Goal: Transaction & Acquisition: Purchase product/service

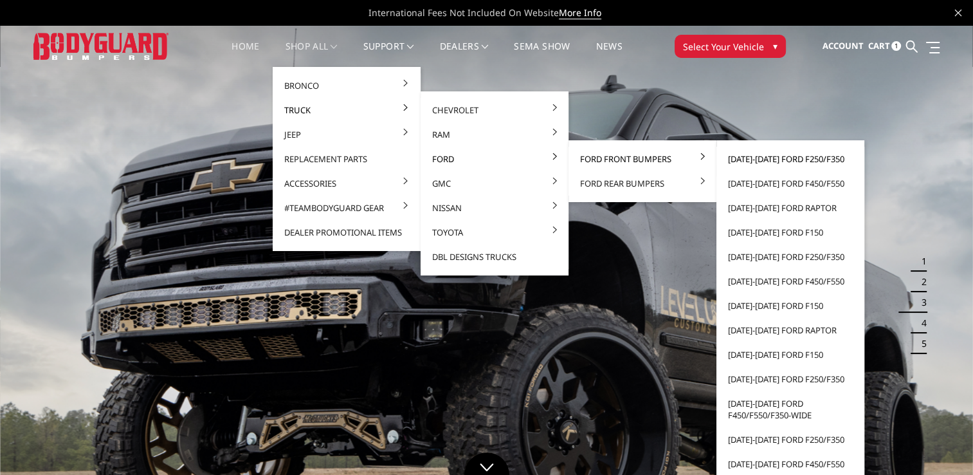
click at [747, 158] on link "[DATE]-[DATE] Ford F250/F350" at bounding box center [790, 159] width 138 height 24
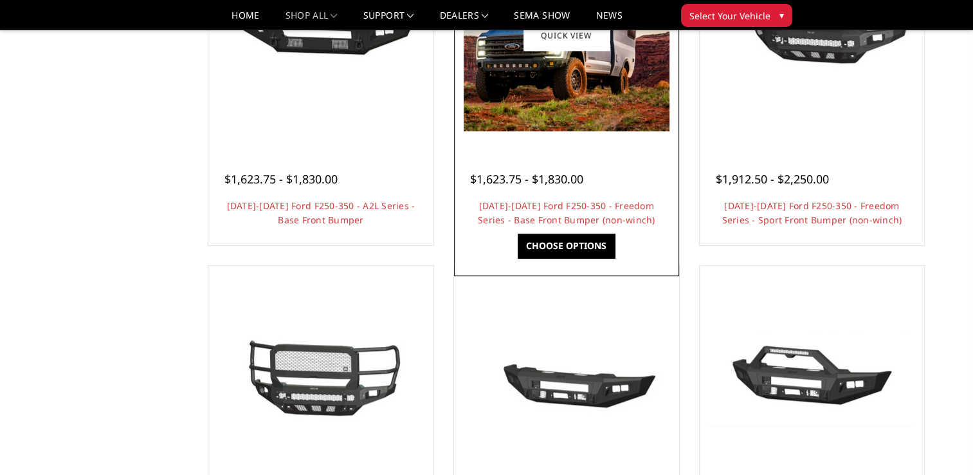
scroll to position [707, 0]
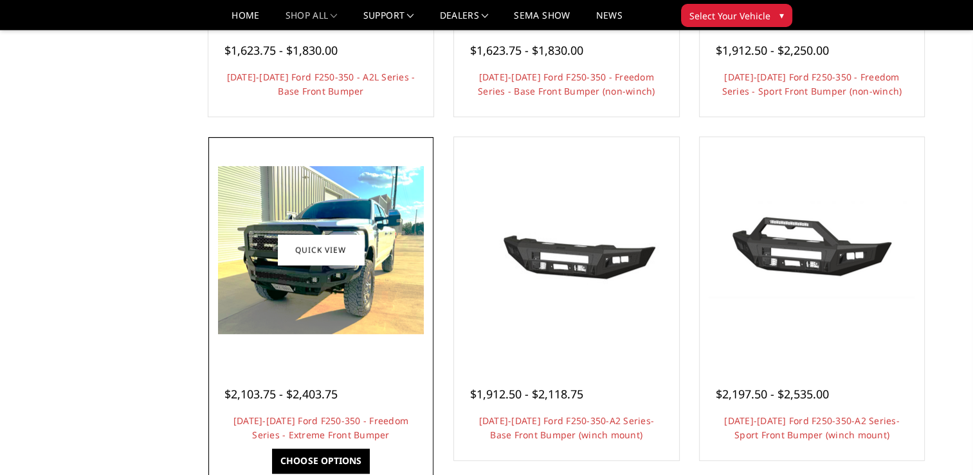
click at [300, 293] on img at bounding box center [321, 250] width 206 height 168
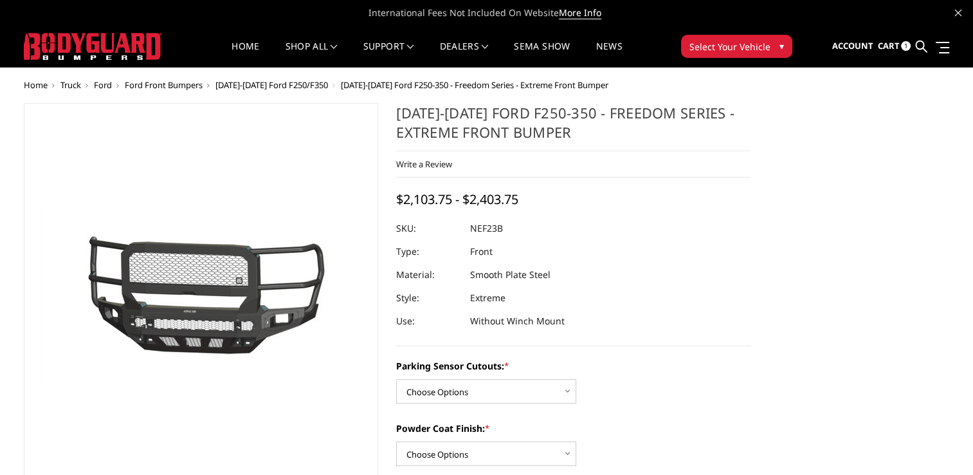
click at [242, 316] on img at bounding box center [146, 293] width 823 height 450
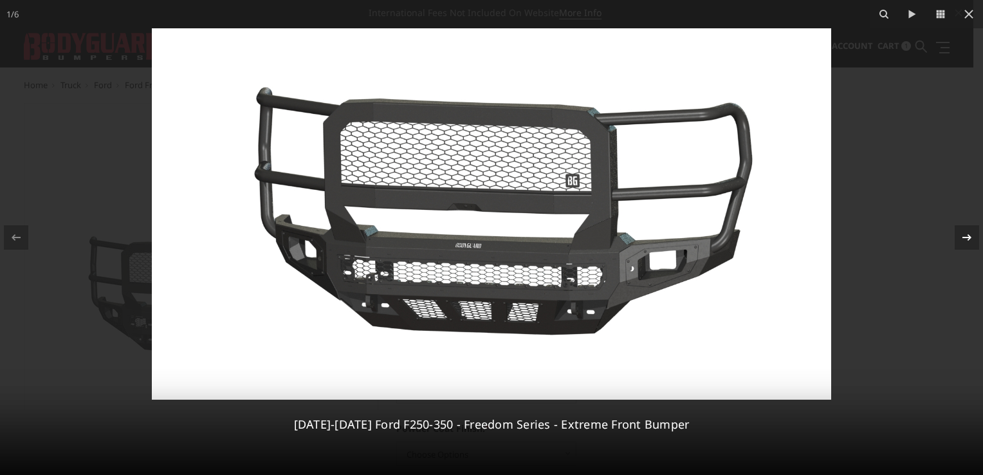
click at [967, 233] on icon at bounding box center [966, 237] width 15 height 15
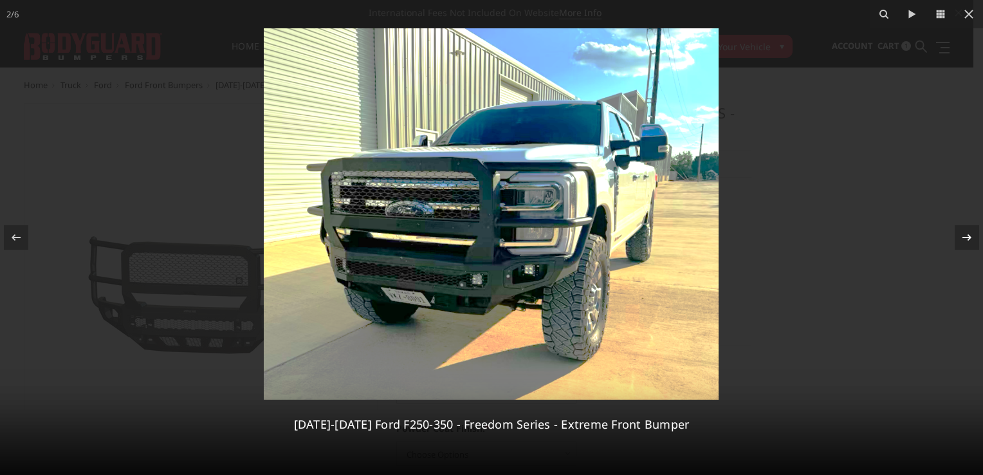
click at [967, 233] on div "2 / 6 2023-2025 Ford F250-350 - Freedom Series - Extreme Front Bumper" at bounding box center [491, 237] width 983 height 475
click at [795, 180] on div at bounding box center [491, 237] width 983 height 475
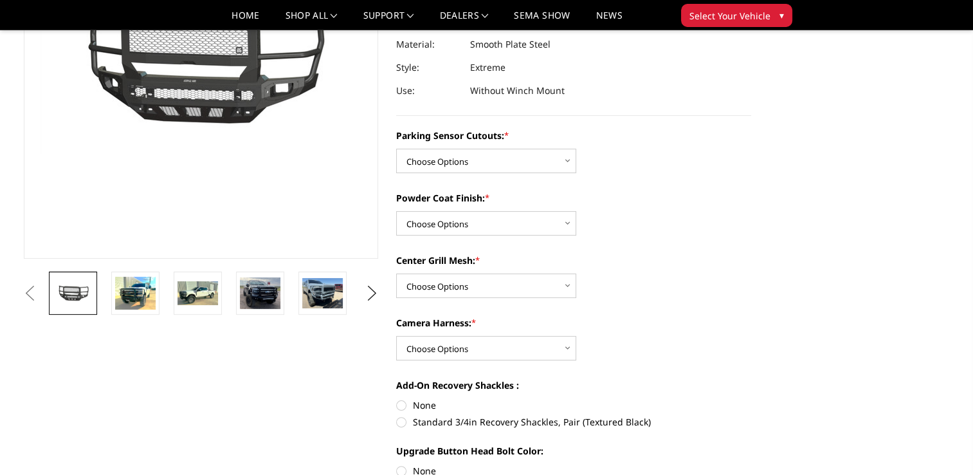
scroll to position [193, 0]
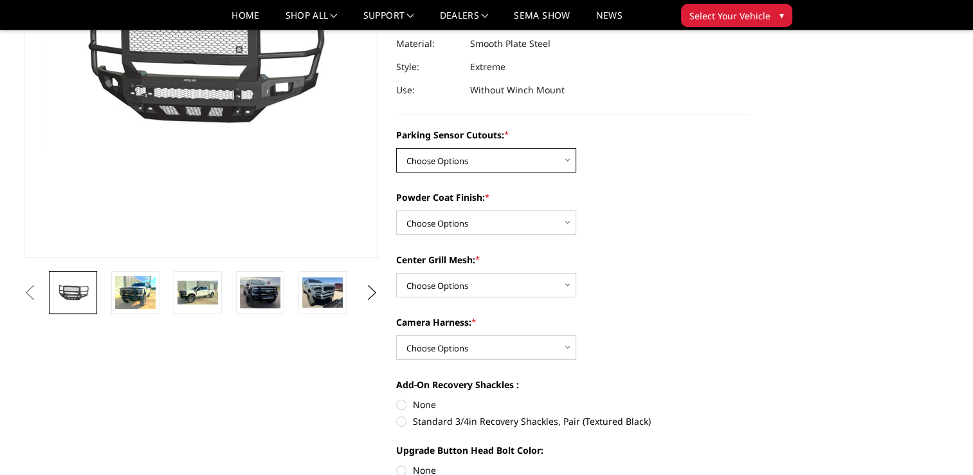
click at [568, 158] on select "Choose Options No - Without Parking Sensor Cutouts Yes - With Parking Sensor Cu…" at bounding box center [486, 160] width 180 height 24
select select "2583"
click at [396, 148] on select "Choose Options No - Without Parking Sensor Cutouts Yes - With Parking Sensor Cu…" at bounding box center [486, 160] width 180 height 24
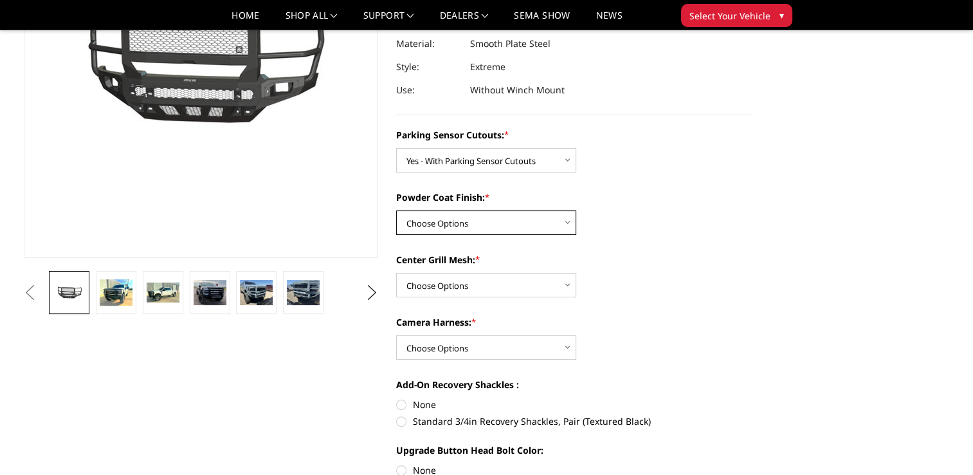
click at [569, 222] on select "Choose Options Bare Metal Textured Black Powder Coat" at bounding box center [486, 222] width 180 height 24
select select "2585"
click at [396, 210] on select "Choose Options Bare Metal Textured Black Powder Coat" at bounding box center [486, 222] width 180 height 24
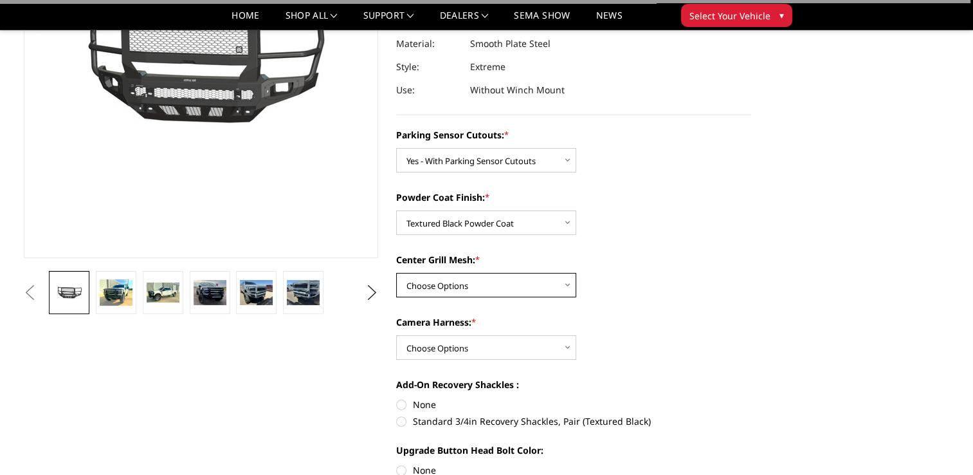
click at [565, 285] on select "Choose Options With Center Grill Mesh Without Center Grill Mesh" at bounding box center [486, 285] width 180 height 24
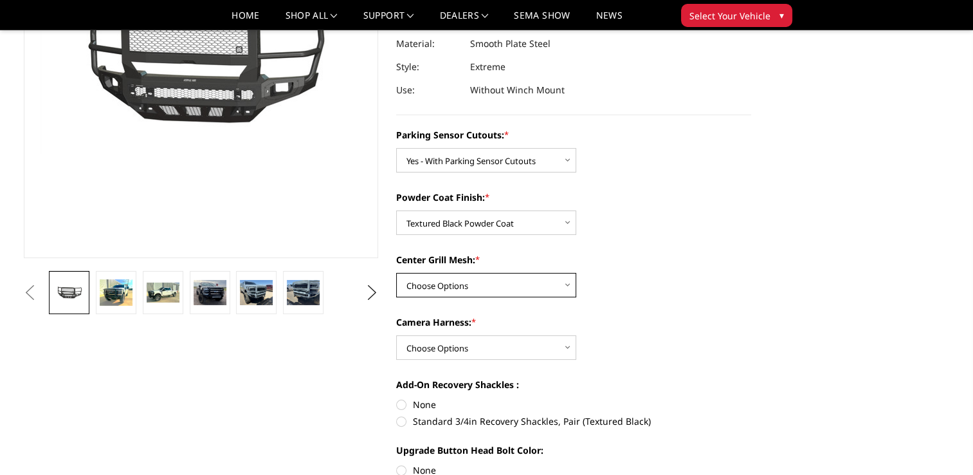
select select "2586"
click at [396, 273] on select "Choose Options With Center Grill Mesh Without Center Grill Mesh" at bounding box center [486, 285] width 180 height 24
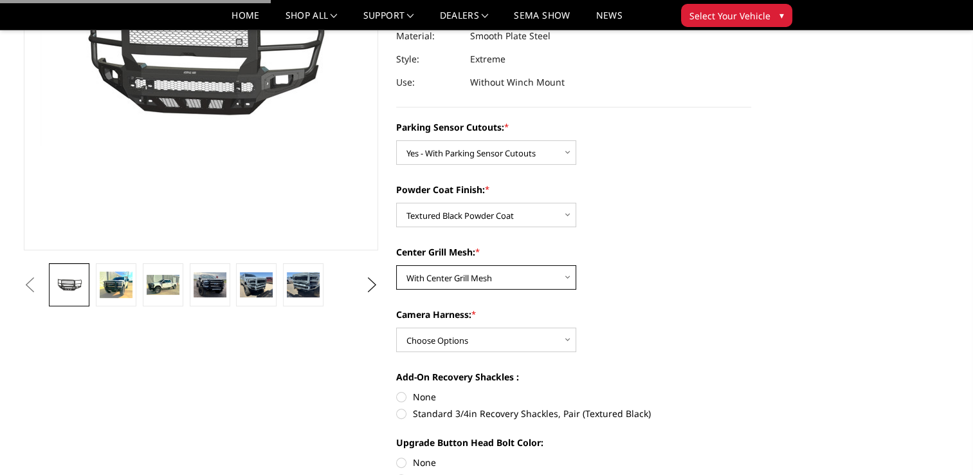
scroll to position [257, 0]
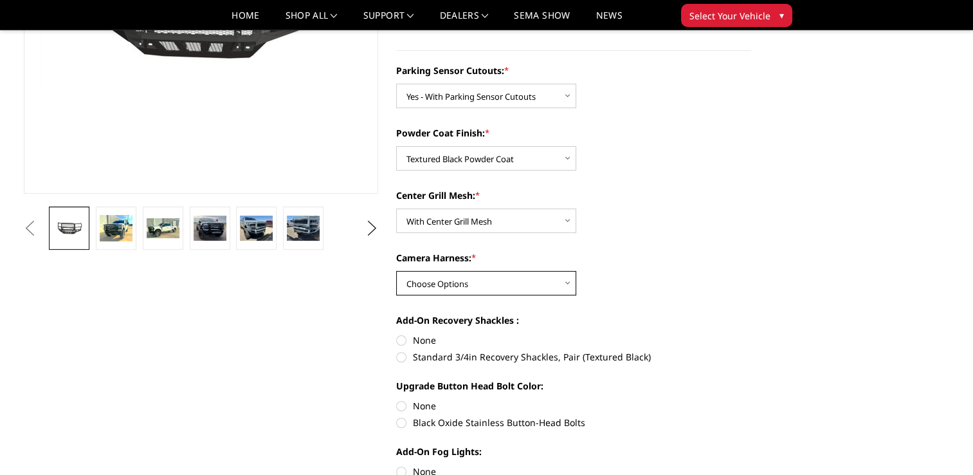
click at [574, 279] on select "Choose Options WITH Camera Harness WITHOUT Camera Harness" at bounding box center [486, 283] width 180 height 24
select select "2588"
click at [396, 271] on select "Choose Options WITH Camera Harness WITHOUT Camera Harness" at bounding box center [486, 283] width 180 height 24
click at [249, 227] on img at bounding box center [256, 227] width 33 height 24
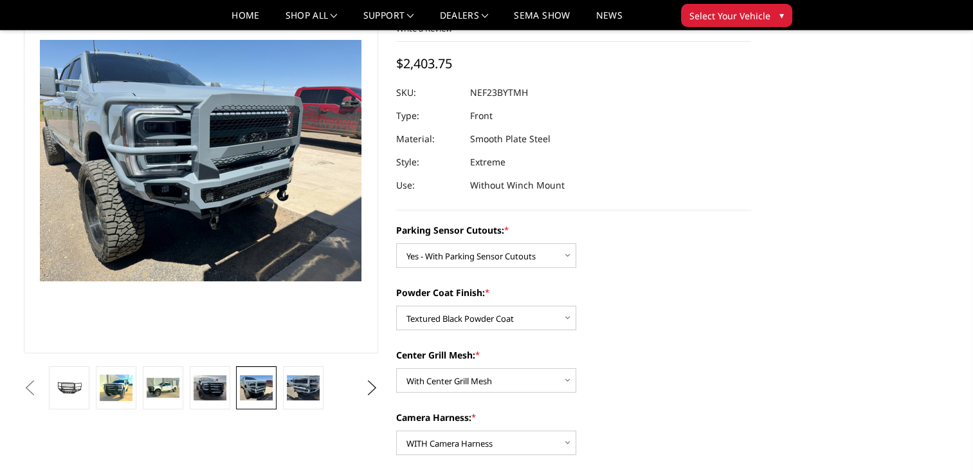
scroll to position [95, 0]
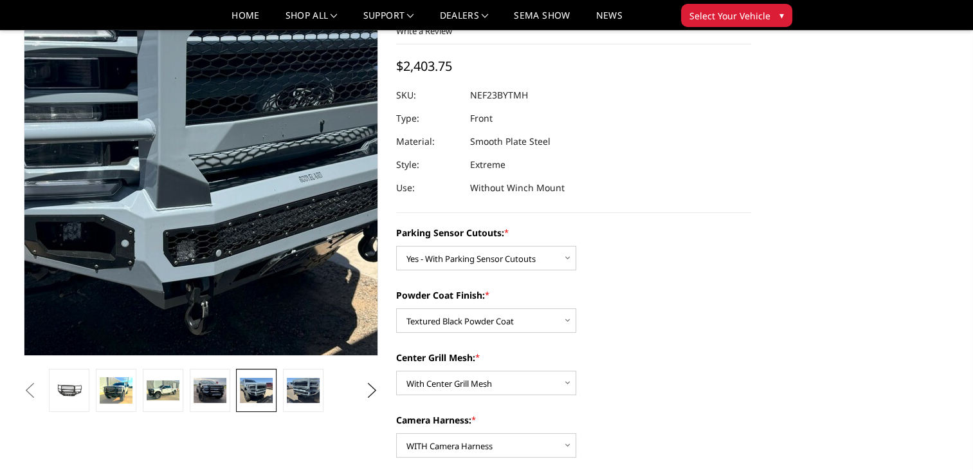
click at [230, 171] on img at bounding box center [162, 158] width 823 height 617
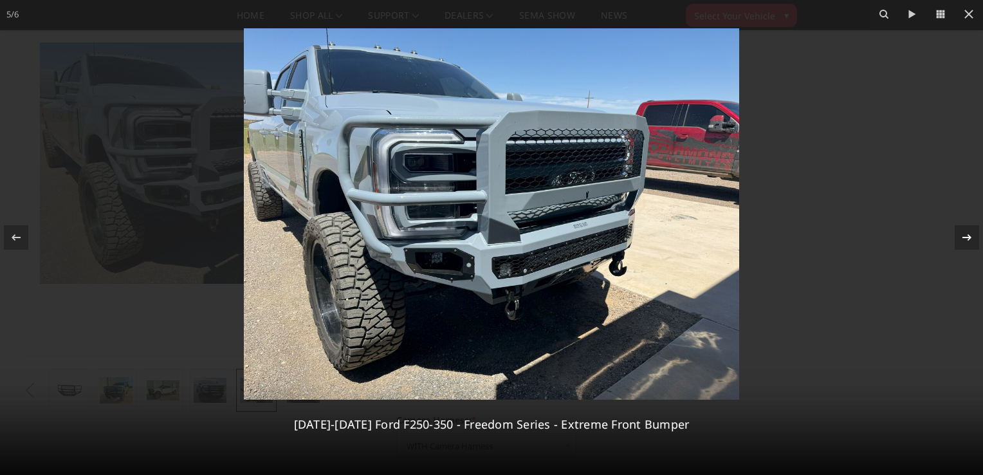
click at [957, 235] on div at bounding box center [966, 237] width 24 height 24
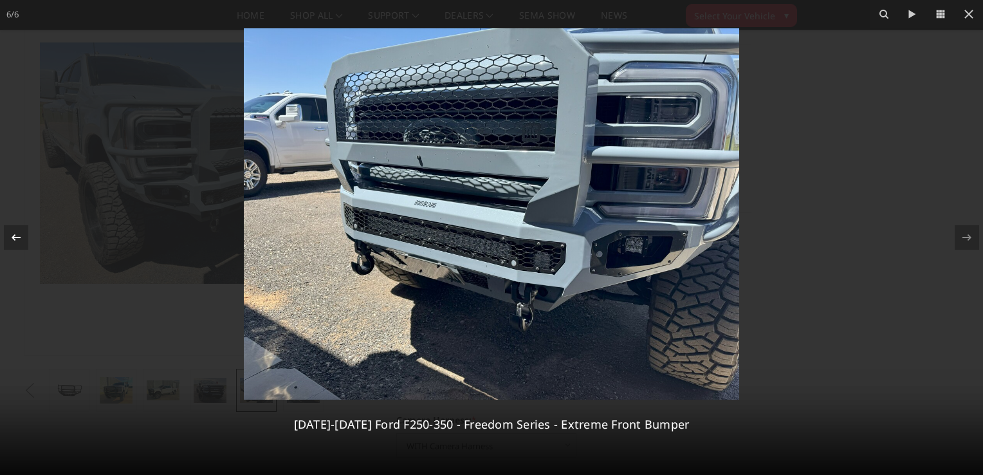
click at [28, 234] on div at bounding box center [16, 237] width 24 height 24
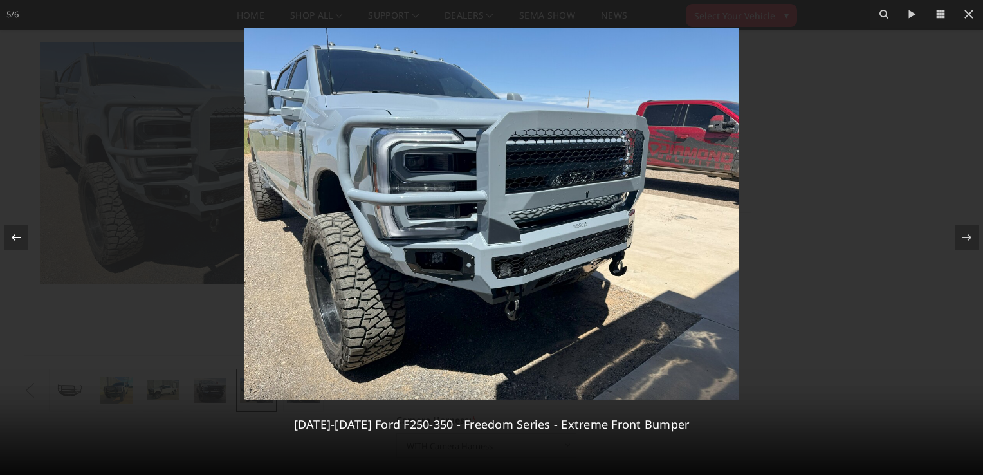
click at [17, 238] on icon at bounding box center [15, 237] width 15 height 15
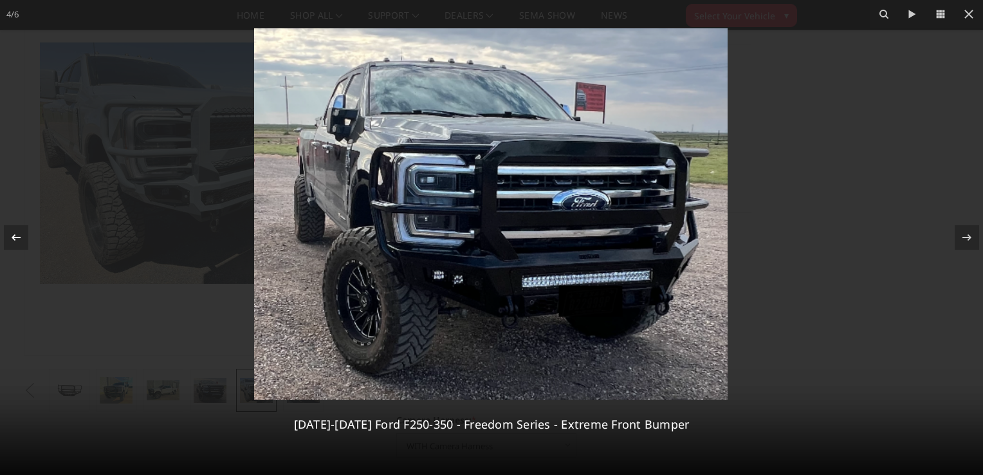
click at [17, 238] on icon at bounding box center [15, 237] width 15 height 15
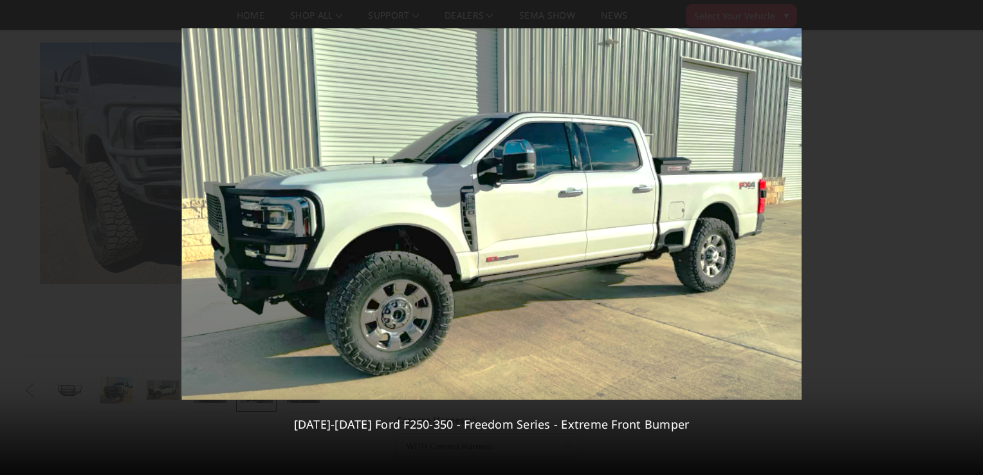
click at [17, 238] on div "3 / 6 2023-2025 Ford F250-350 - Freedom Series - Extreme Front Bumper" at bounding box center [491, 237] width 983 height 475
click at [972, 238] on icon at bounding box center [966, 237] width 15 height 15
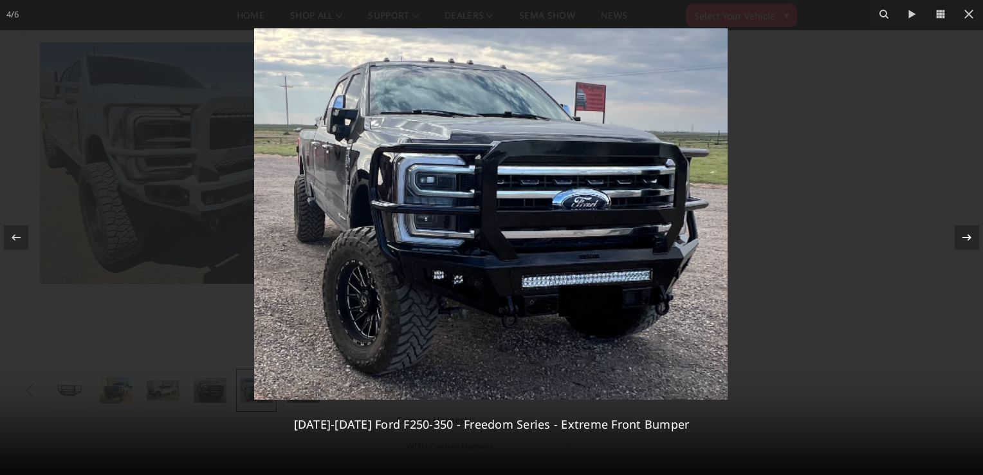
click at [972, 239] on icon at bounding box center [966, 237] width 15 height 15
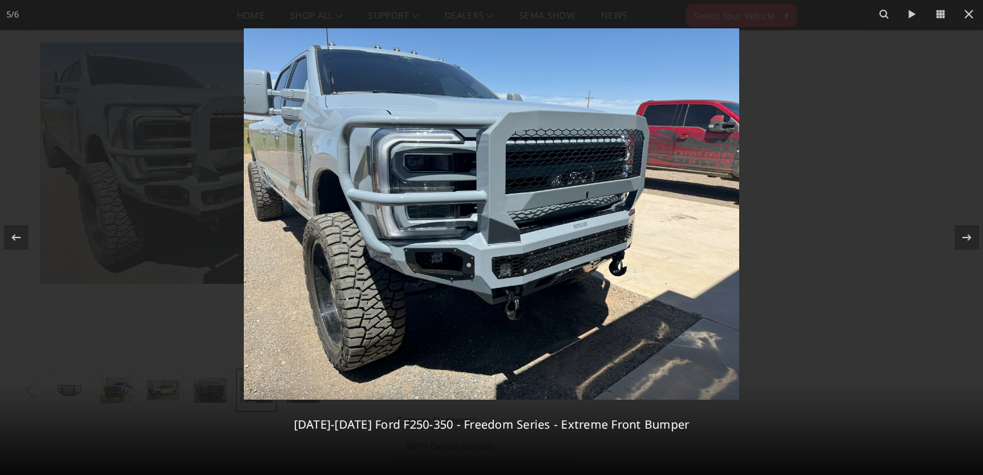
drag, startPoint x: 970, startPoint y: 12, endPoint x: 977, endPoint y: 68, distance: 56.3
click at [971, 12] on icon at bounding box center [968, 13] width 15 height 15
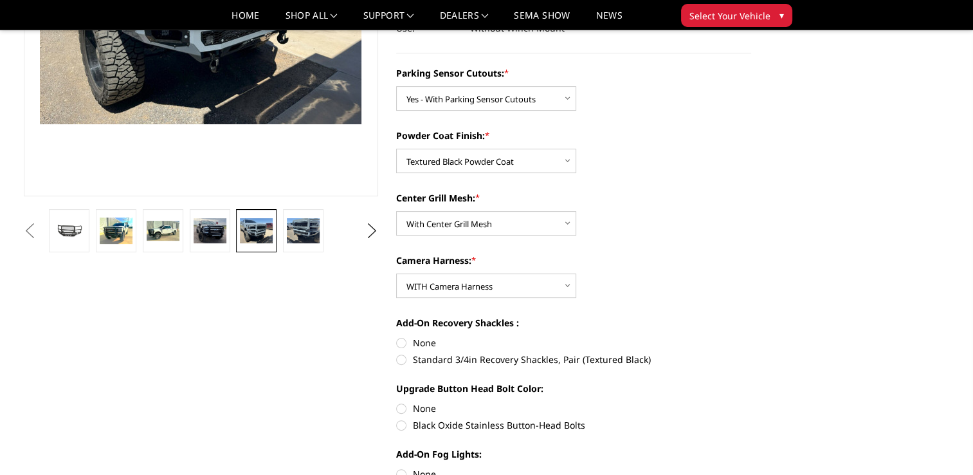
scroll to position [224, 0]
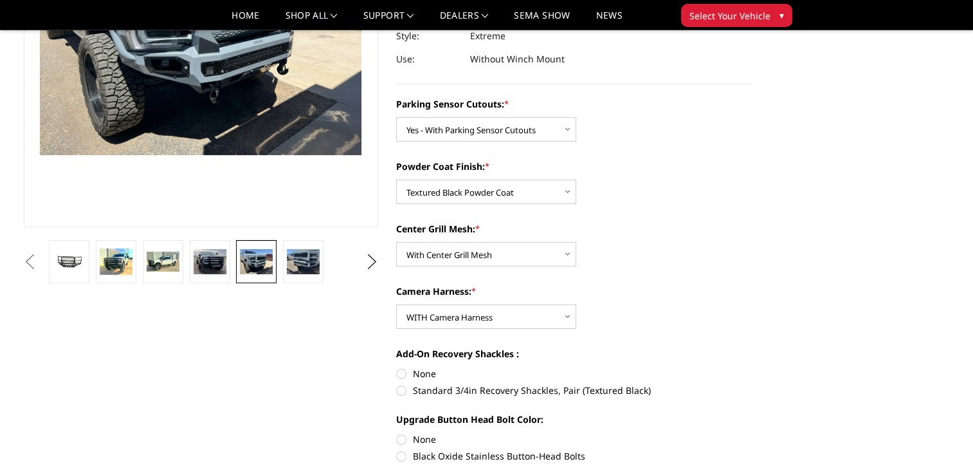
click at [400, 454] on label "Black Oxide Stainless Button-Head Bolts" at bounding box center [573, 456] width 355 height 14
click at [751, 433] on input "Black Oxide Stainless Button-Head Bolts" at bounding box center [751, 432] width 1 height 1
radio input "true"
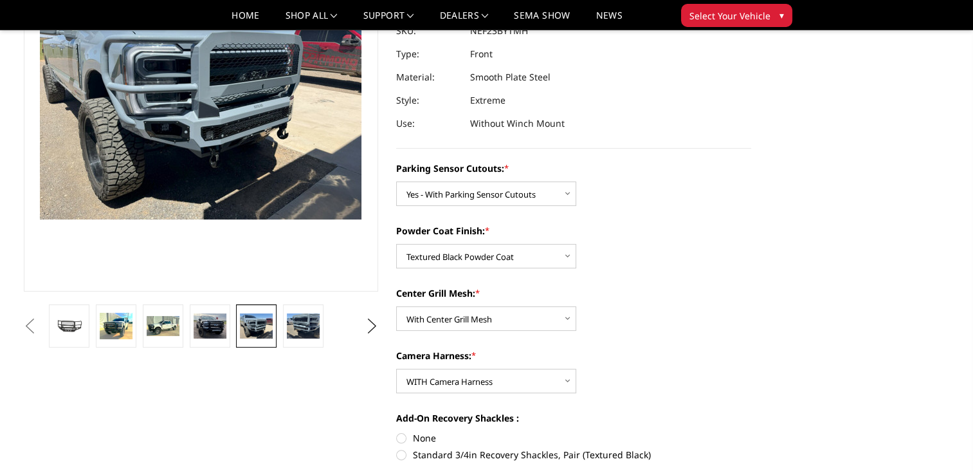
scroll to position [288, 0]
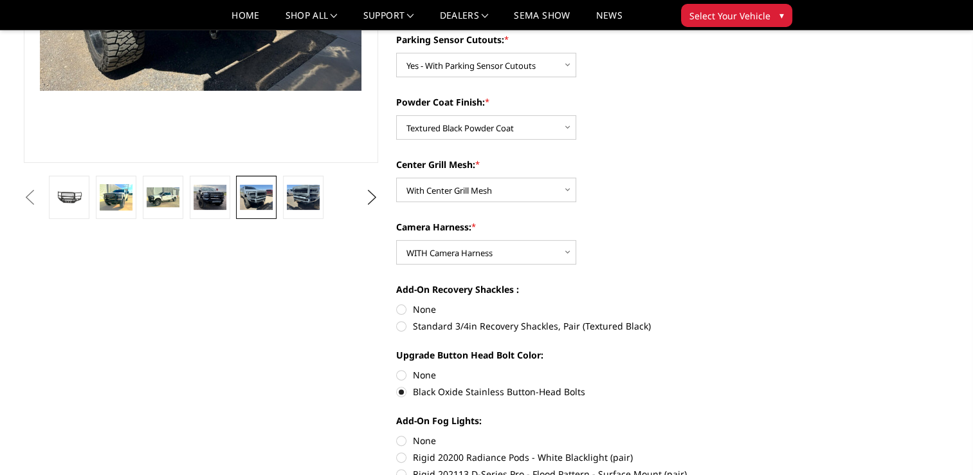
click at [404, 307] on label "None" at bounding box center [573, 309] width 355 height 14
click at [397, 303] on input "None" at bounding box center [396, 302] width 1 height 1
radio input "true"
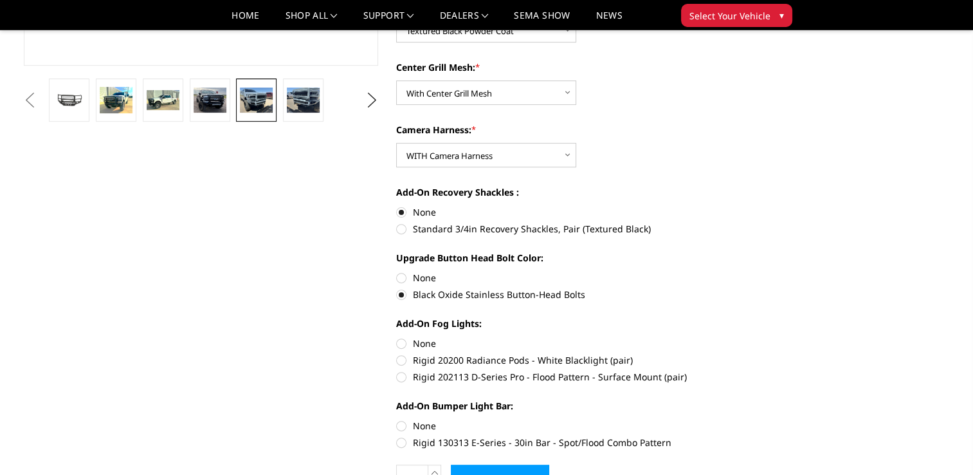
scroll to position [417, 0]
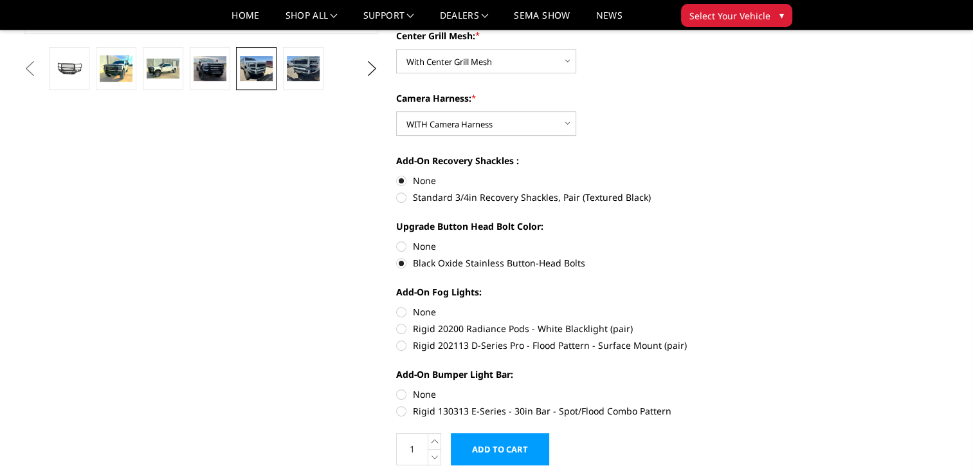
click at [399, 329] on label "Rigid 20200 Radiance Pods - White Blacklight (pair)" at bounding box center [573, 329] width 355 height 14
click at [751, 305] on input "Rigid 20200 Radiance Pods - White Blacklight (pair)" at bounding box center [751, 305] width 1 height 1
radio input "true"
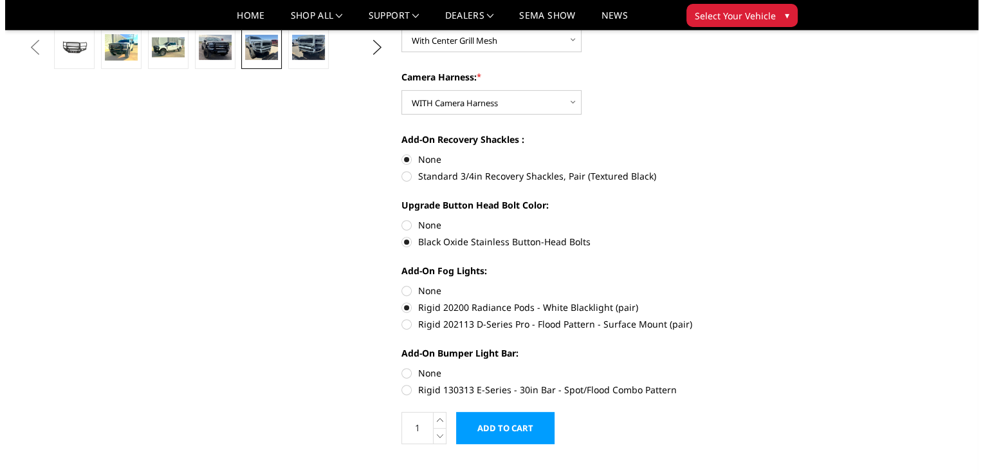
scroll to position [545, 0]
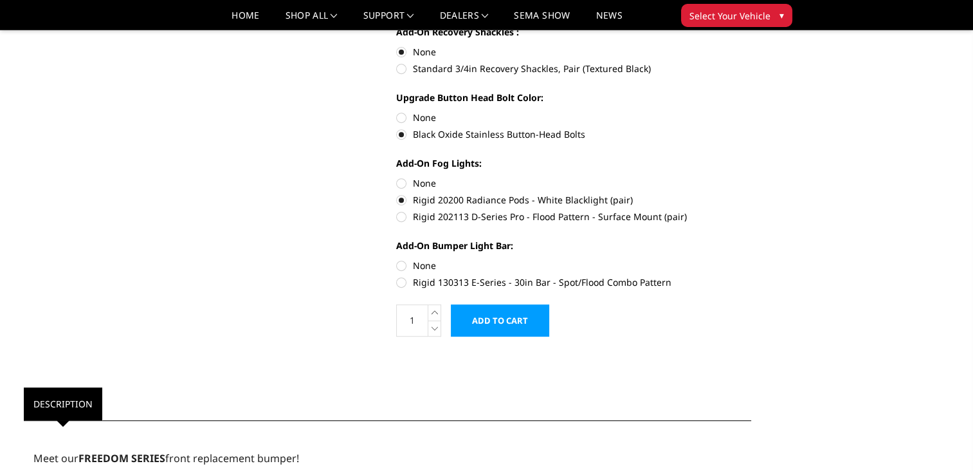
click at [482, 318] on input "Add to Cart" at bounding box center [500, 320] width 98 height 32
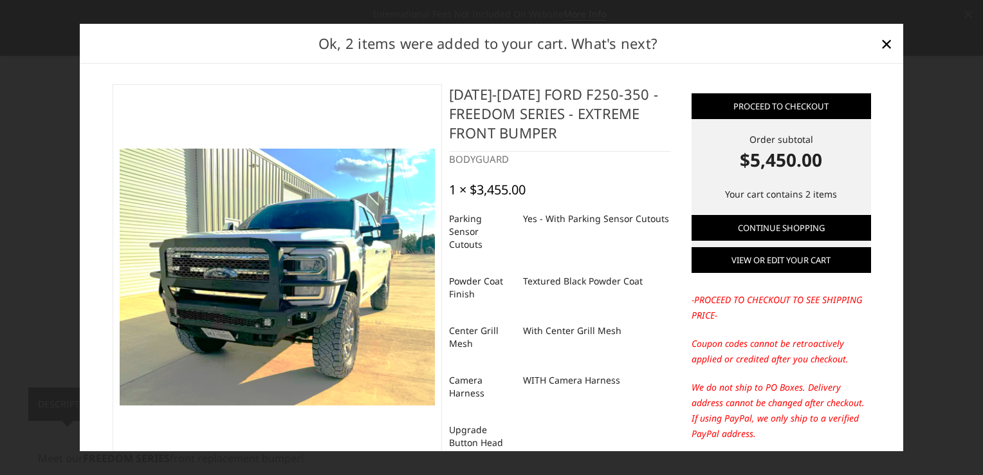
click at [743, 261] on link "View or edit your cart" at bounding box center [780, 260] width 179 height 26
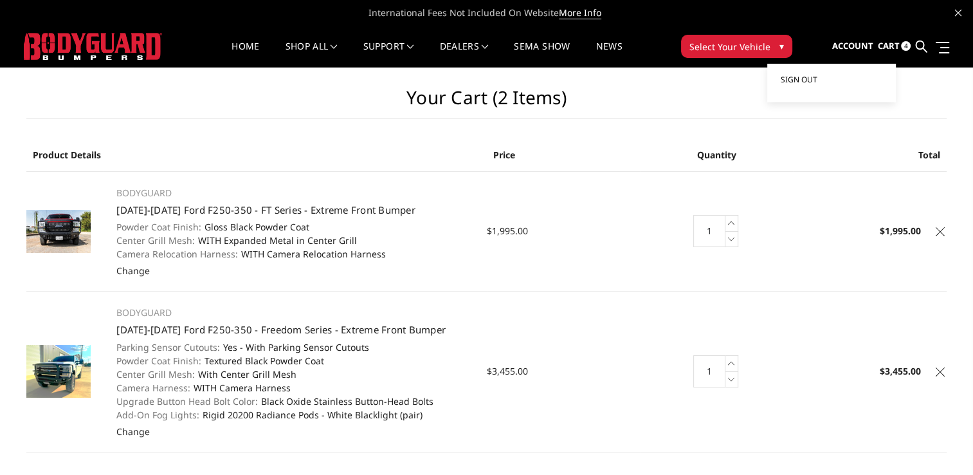
click at [802, 80] on span "Sign out" at bounding box center [798, 79] width 37 height 11
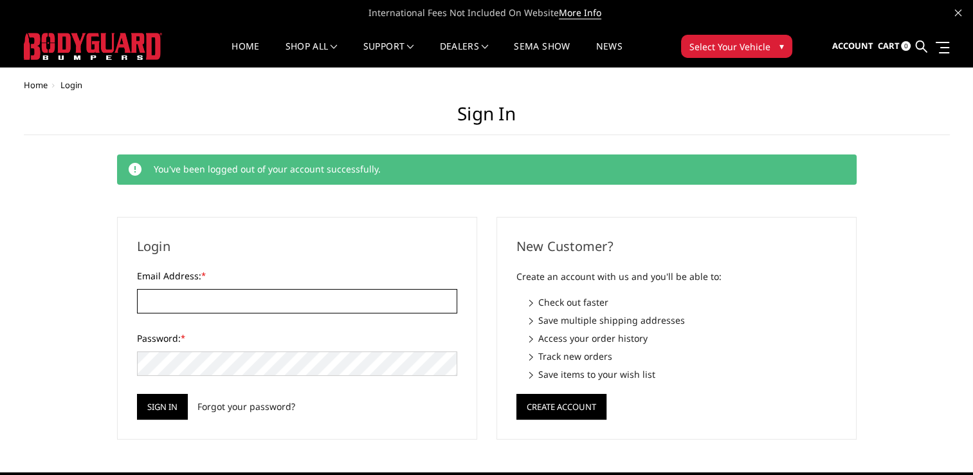
click at [239, 295] on input "Email Address: *" at bounding box center [297, 301] width 320 height 24
type input "[EMAIL_ADDRESS][DOMAIN_NAME]"
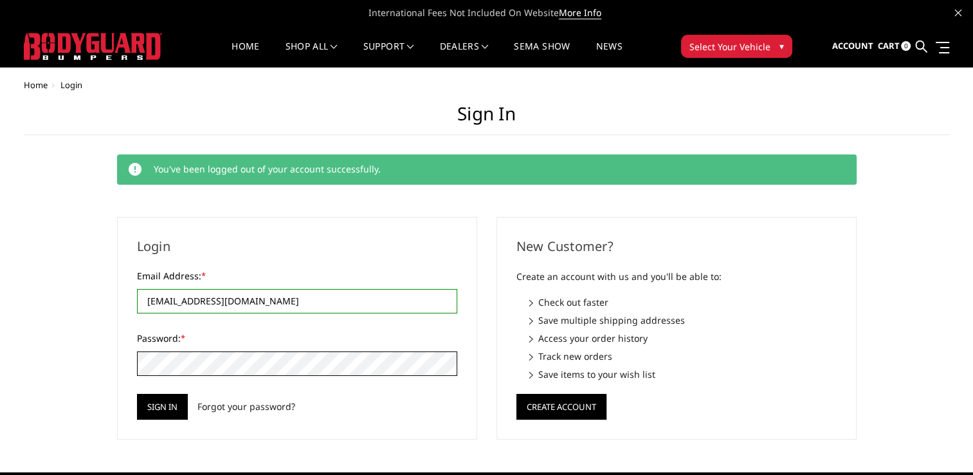
click at [137, 394] on input "Sign in" at bounding box center [162, 407] width 51 height 26
click at [172, 404] on input "Sign in" at bounding box center [162, 407] width 51 height 26
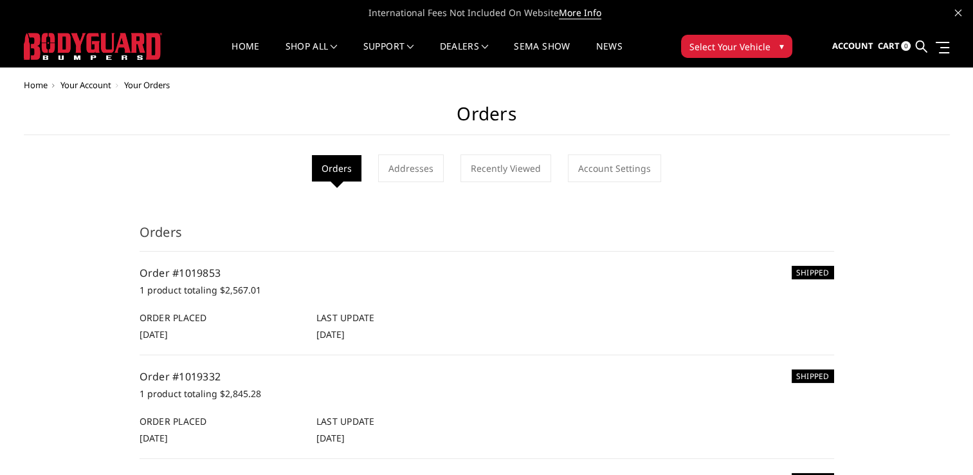
click at [889, 42] on span "Cart" at bounding box center [888, 46] width 22 height 12
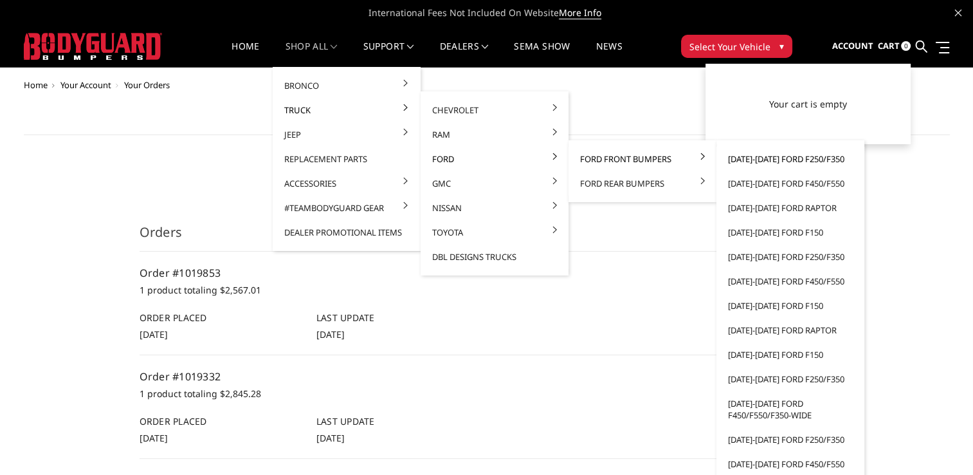
click at [769, 155] on link "[DATE]-[DATE] Ford F250/F350" at bounding box center [790, 159] width 138 height 24
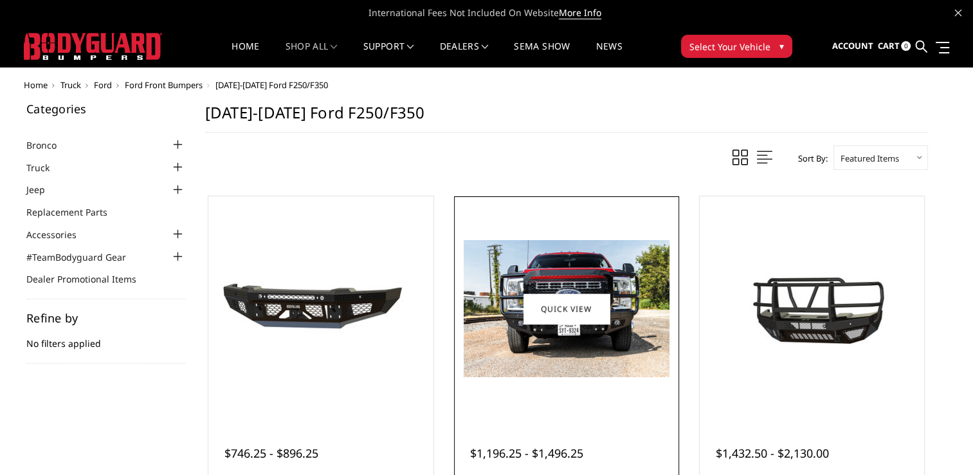
click at [498, 394] on div at bounding box center [566, 308] width 219 height 219
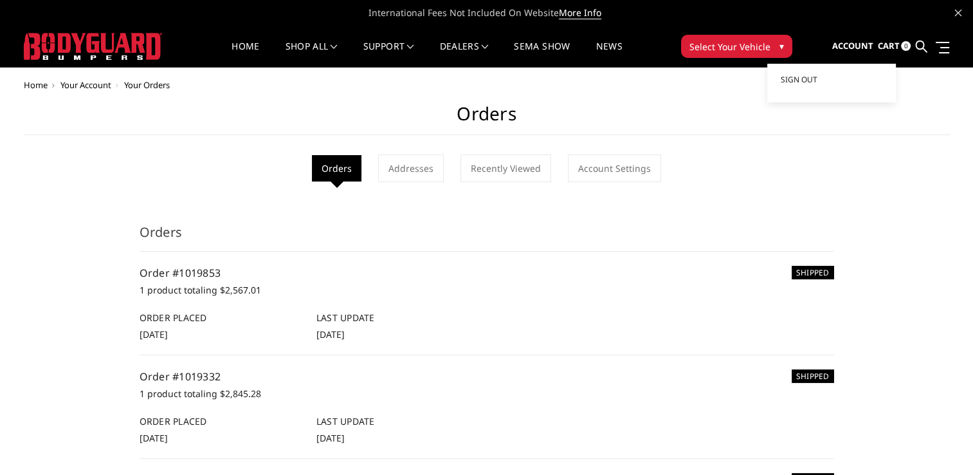
click at [851, 43] on span "Account" at bounding box center [851, 46] width 41 height 12
click at [527, 166] on link "Recently Viewed" at bounding box center [505, 168] width 91 height 28
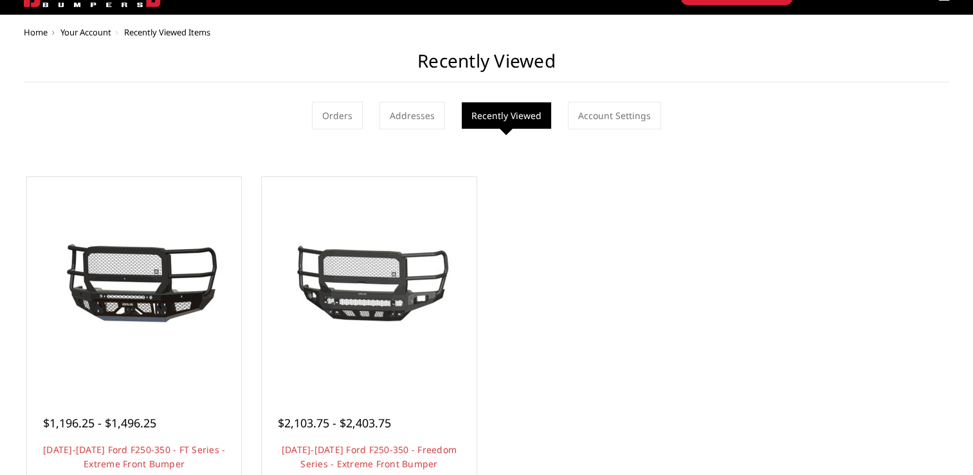
scroll to position [129, 0]
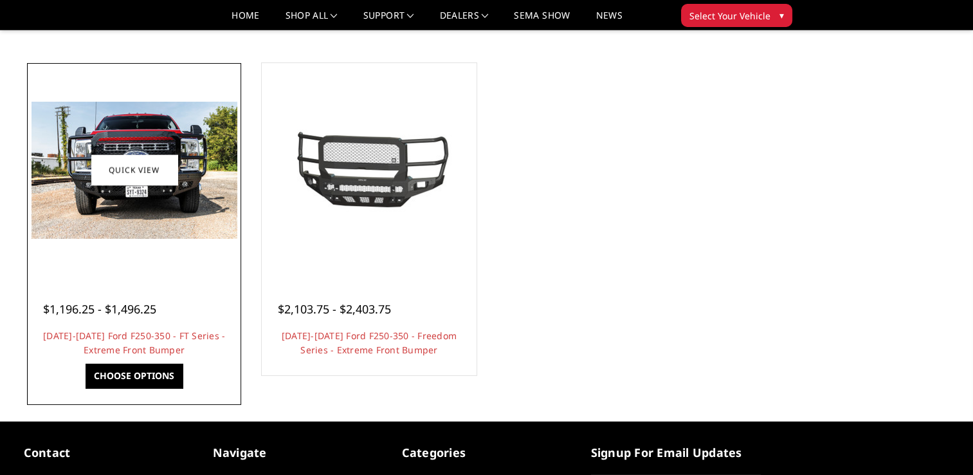
click at [117, 247] on div at bounding box center [134, 170] width 208 height 208
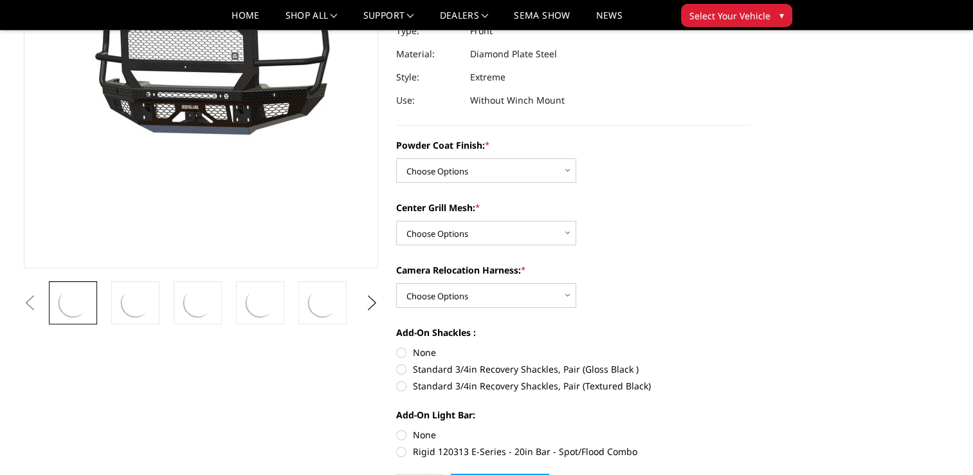
scroll to position [193, 0]
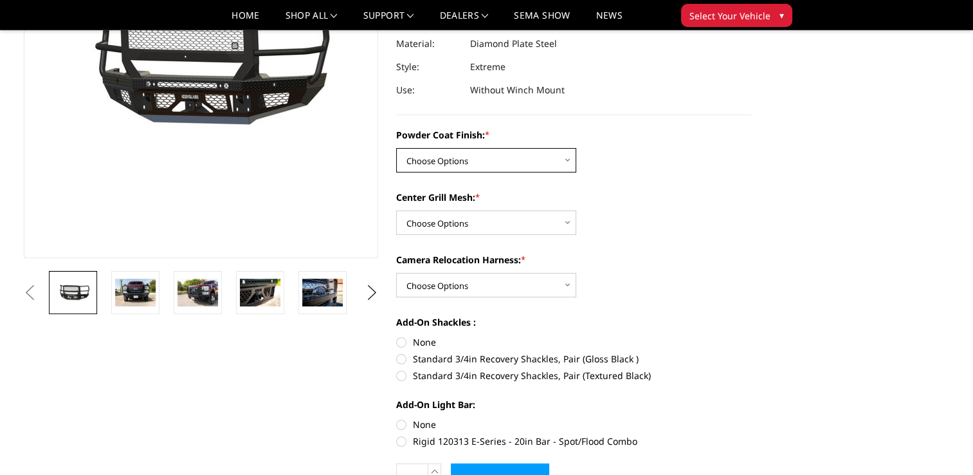
click at [566, 152] on select "Choose Options Bare Metal Gloss Black Powder Coat Textured Black Powder Coat" at bounding box center [486, 160] width 180 height 24
select select "3264"
click at [396, 148] on select "Choose Options Bare Metal Gloss Black Powder Coat Textured Black Powder Coat" at bounding box center [486, 160] width 180 height 24
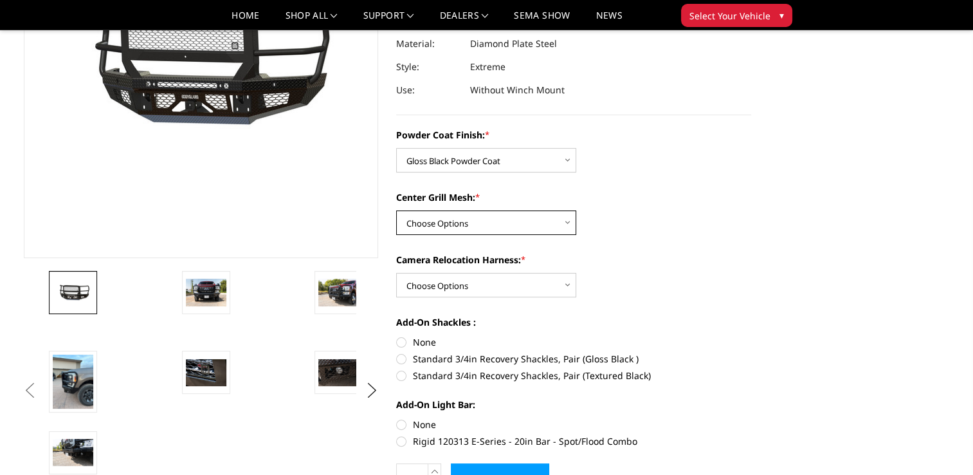
click at [563, 223] on select "Choose Options WITH Expanded Metal in Center Grill WITHOUT Expanded Metal in Ce…" at bounding box center [486, 222] width 180 height 24
select select "3266"
click at [396, 210] on select "Choose Options WITH Expanded Metal in Center Grill WITHOUT Expanded Metal in Ce…" at bounding box center [486, 222] width 180 height 24
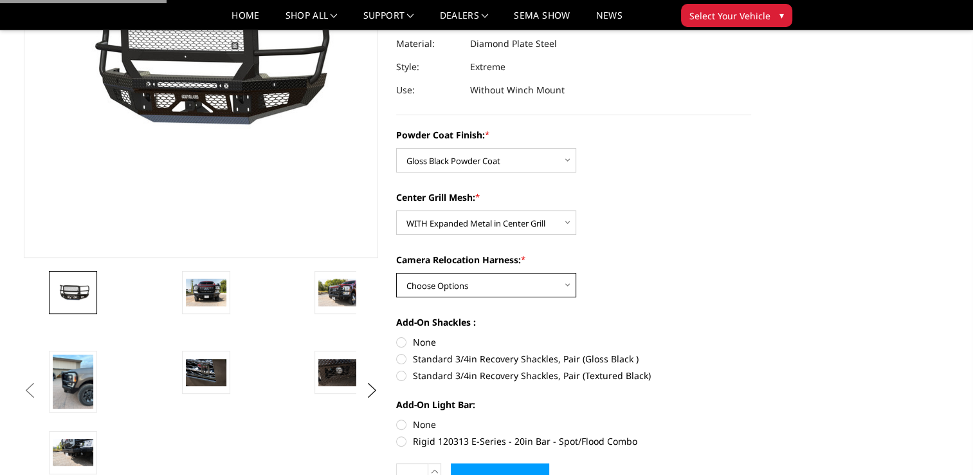
click at [567, 285] on select "Choose Options WITH Camera Relocation Harness WITHOUT Camera Relocation Harness" at bounding box center [486, 285] width 180 height 24
select select "3268"
click at [396, 273] on select "Choose Options WITH Camera Relocation Harness WITHOUT Camera Relocation Harness" at bounding box center [486, 285] width 180 height 24
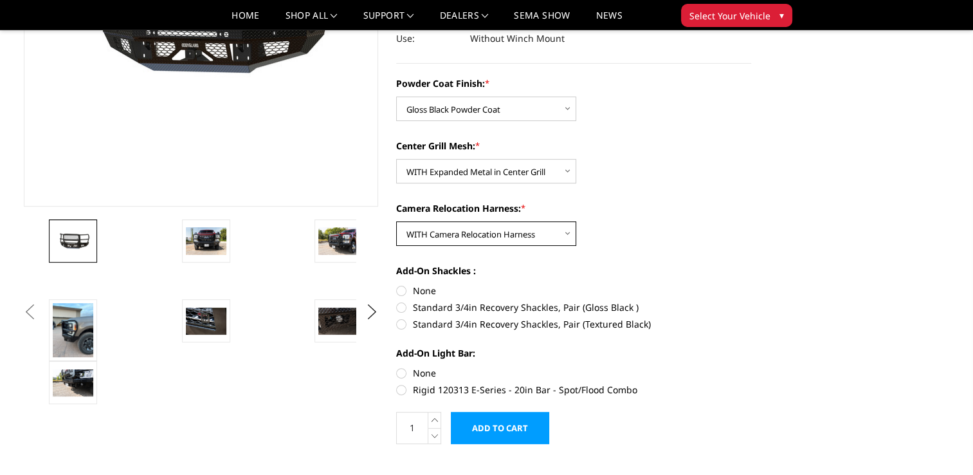
scroll to position [322, 0]
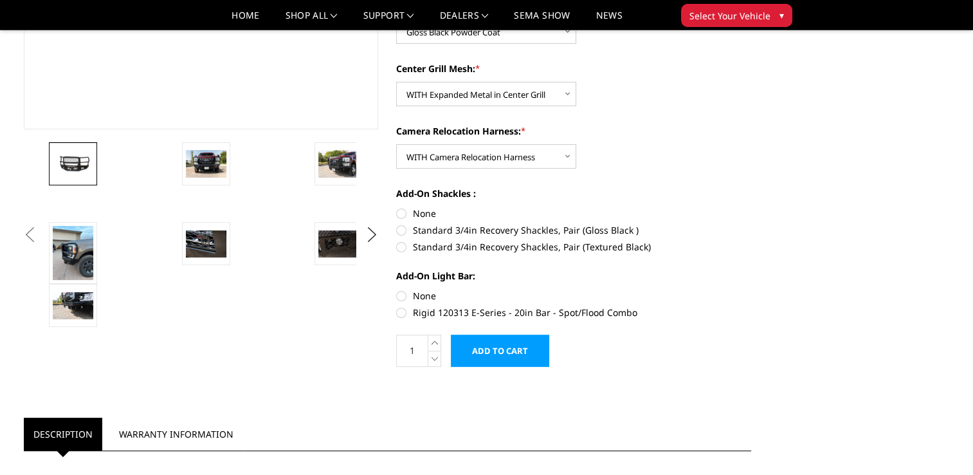
click at [503, 346] on input "Add to Cart" at bounding box center [500, 350] width 98 height 32
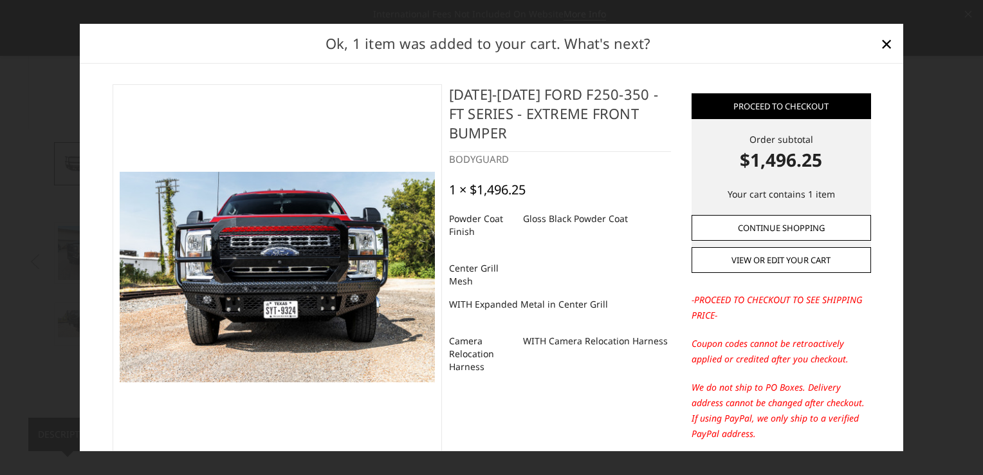
click at [800, 221] on link "Continue Shopping" at bounding box center [780, 227] width 179 height 26
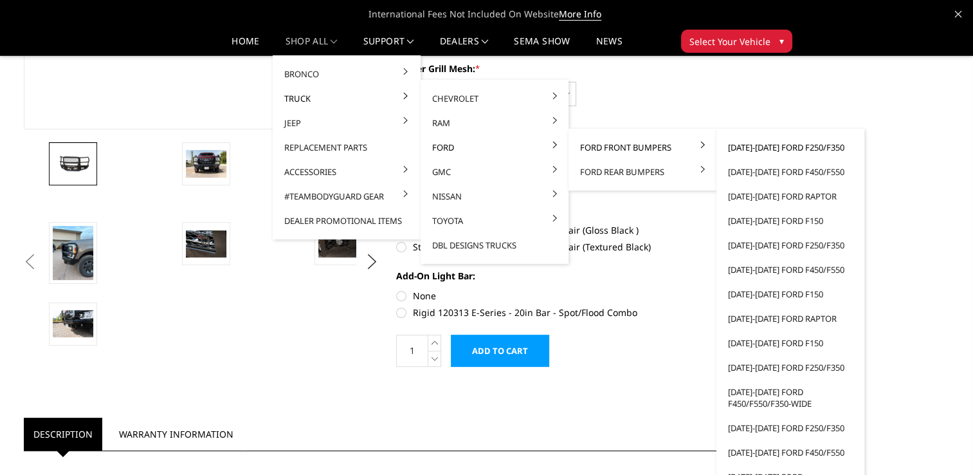
click at [759, 148] on link "[DATE]-[DATE] Ford F250/F350" at bounding box center [790, 147] width 138 height 24
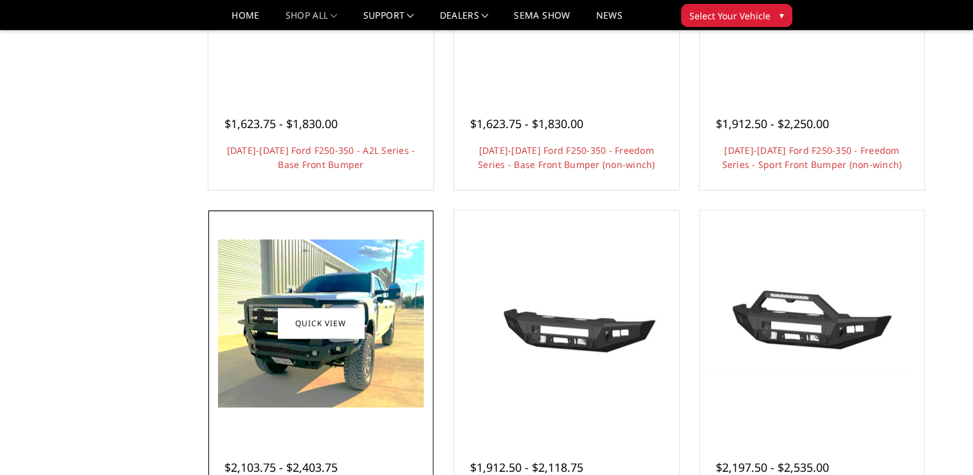
scroll to position [707, 0]
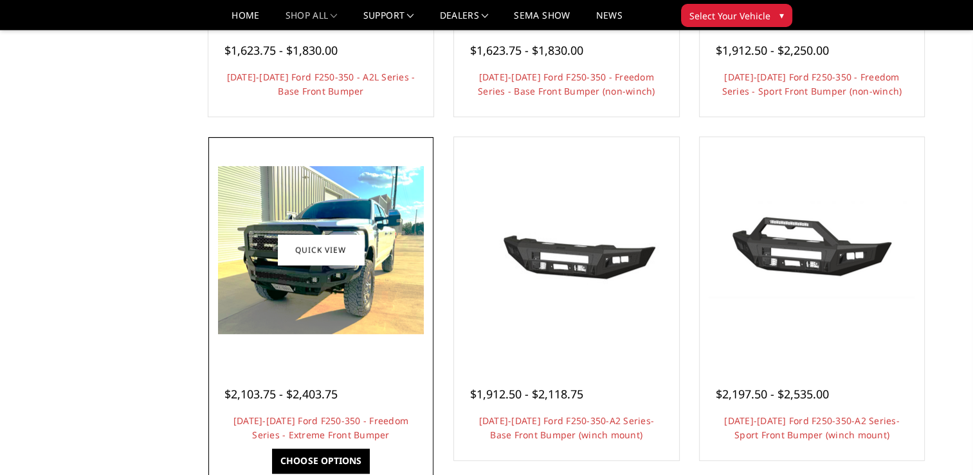
click at [370, 357] on div at bounding box center [321, 249] width 219 height 219
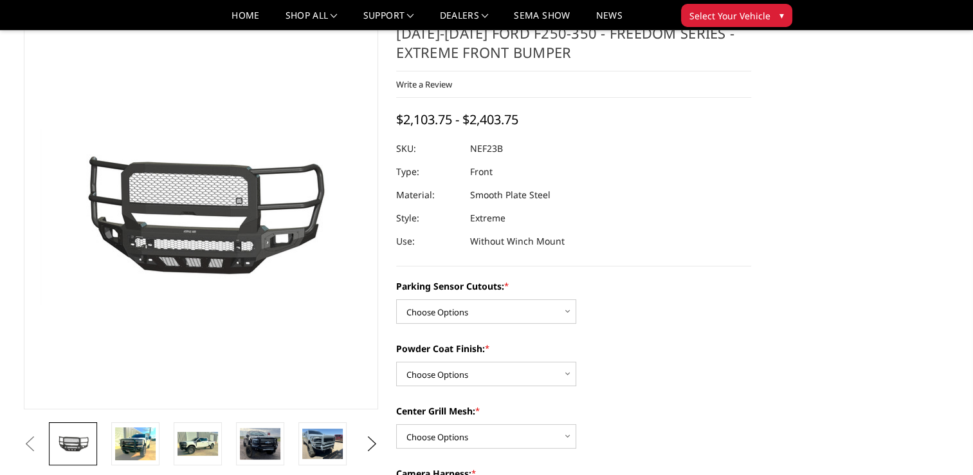
scroll to position [129, 0]
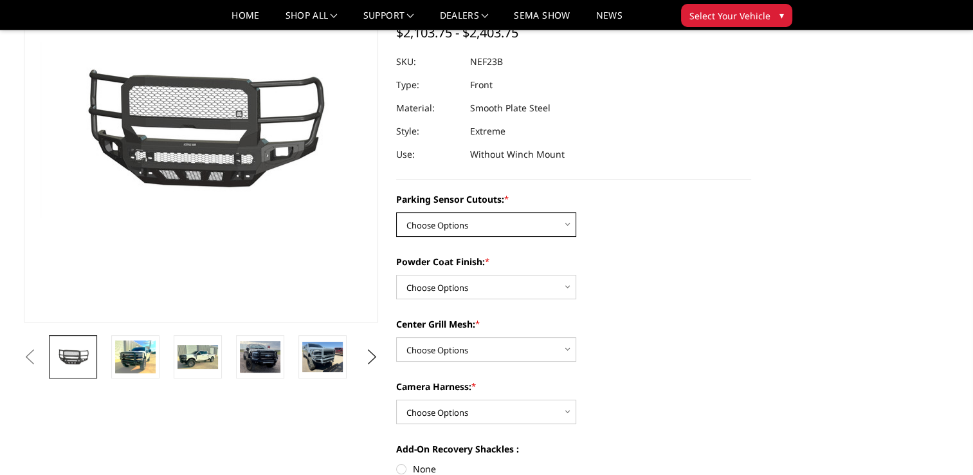
click at [571, 226] on select "Choose Options No - Without Parking Sensor Cutouts Yes - With Parking Sensor Cu…" at bounding box center [486, 224] width 180 height 24
select select "2583"
click at [396, 212] on select "Choose Options No - Without Parking Sensor Cutouts Yes - With Parking Sensor Cu…" at bounding box center [486, 224] width 180 height 24
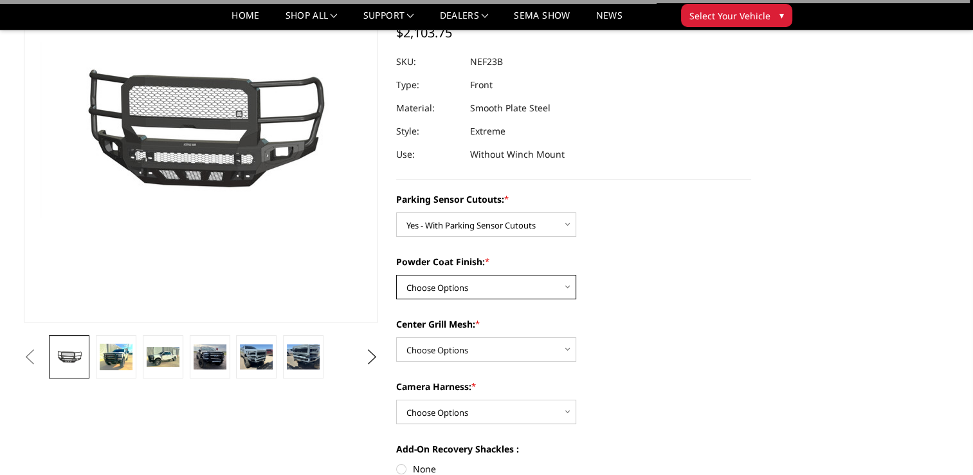
click at [565, 288] on select "Choose Options Bare Metal Textured Black Powder Coat" at bounding box center [486, 287] width 180 height 24
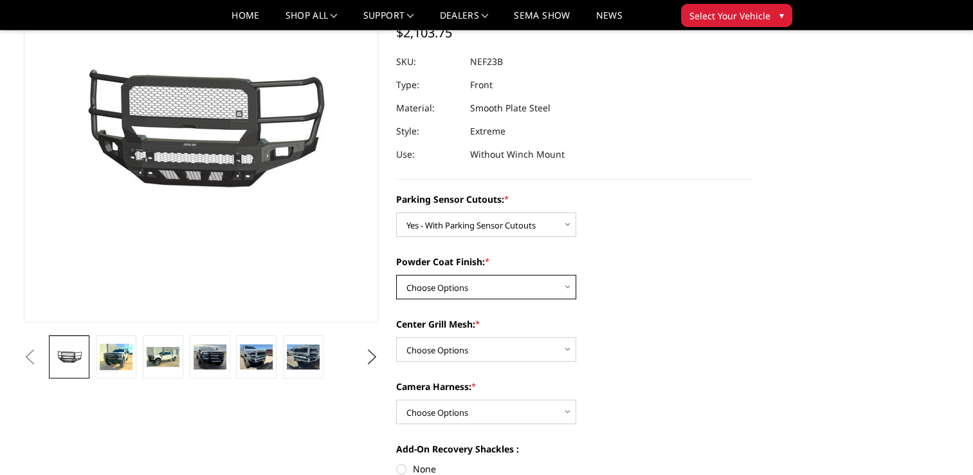
select select "2585"
click at [396, 275] on select "Choose Options Bare Metal Textured Black Powder Coat" at bounding box center [486, 287] width 180 height 24
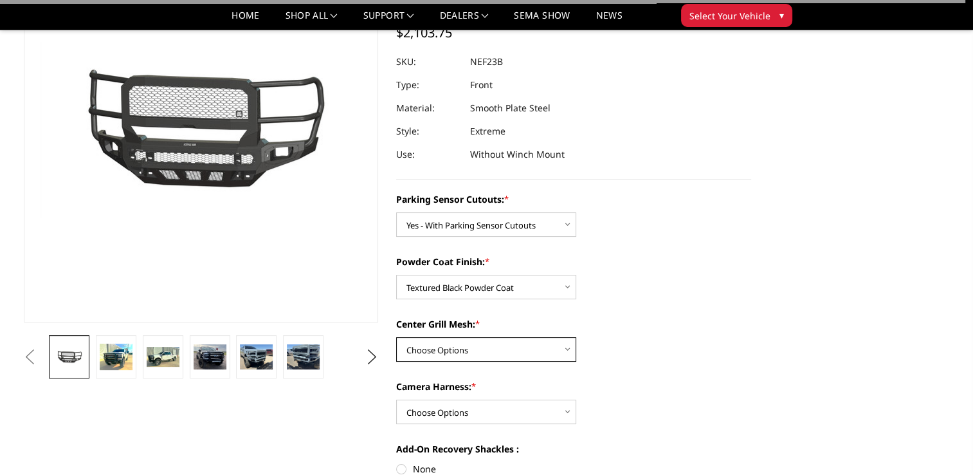
click at [566, 354] on select "Choose Options With Center Grill Mesh Without Center Grill Mesh" at bounding box center [486, 349] width 180 height 24
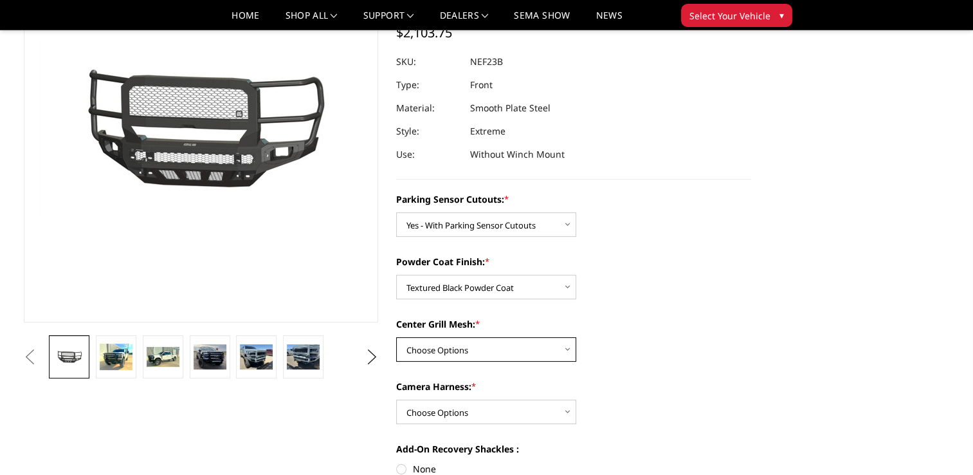
select select "2586"
click at [396, 337] on select "Choose Options With Center Grill Mesh Without Center Grill Mesh" at bounding box center [486, 349] width 180 height 24
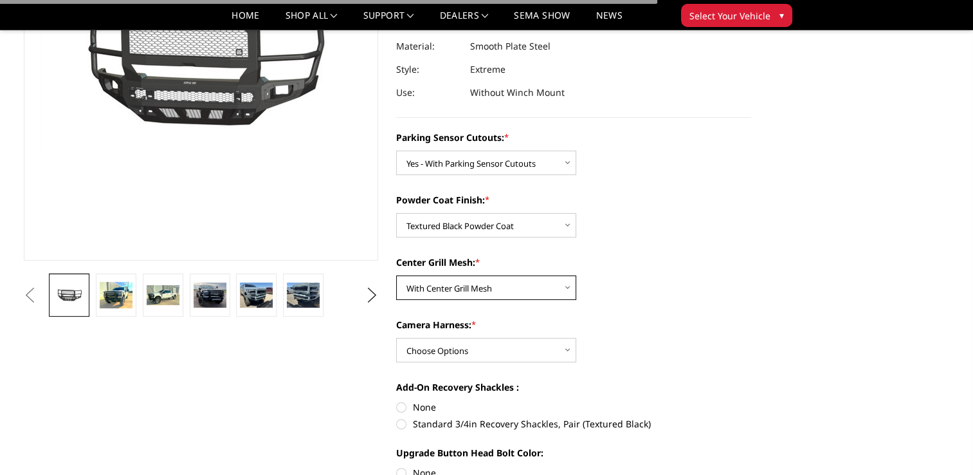
scroll to position [257, 0]
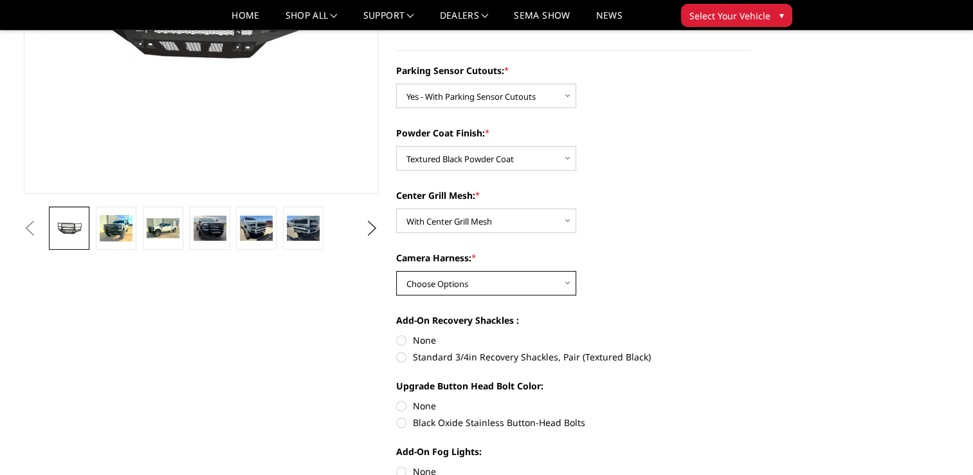
click at [553, 278] on select "Choose Options WITH Camera Harness WITHOUT Camera Harness" at bounding box center [486, 283] width 180 height 24
select select "2588"
click at [396, 271] on select "Choose Options WITH Camera Harness WITHOUT Camera Harness" at bounding box center [486, 283] width 180 height 24
click at [402, 343] on label "None" at bounding box center [573, 340] width 355 height 14
click at [397, 334] on input "None" at bounding box center [396, 333] width 1 height 1
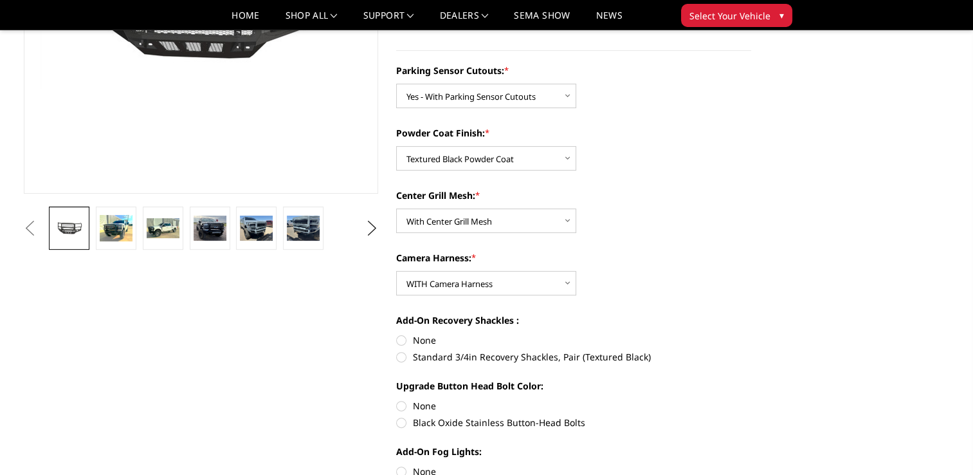
radio input "true"
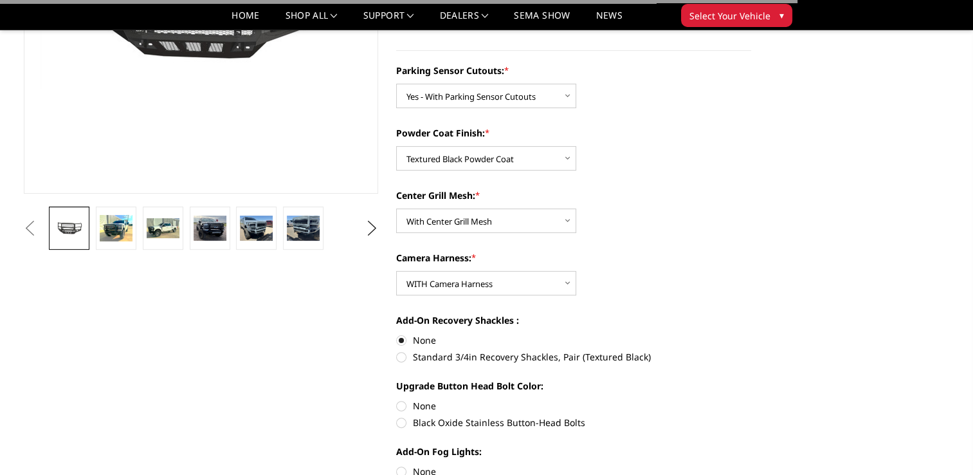
click at [402, 404] on label "None" at bounding box center [573, 406] width 355 height 14
click at [397, 399] on input "None" at bounding box center [396, 399] width 1 height 1
radio input "true"
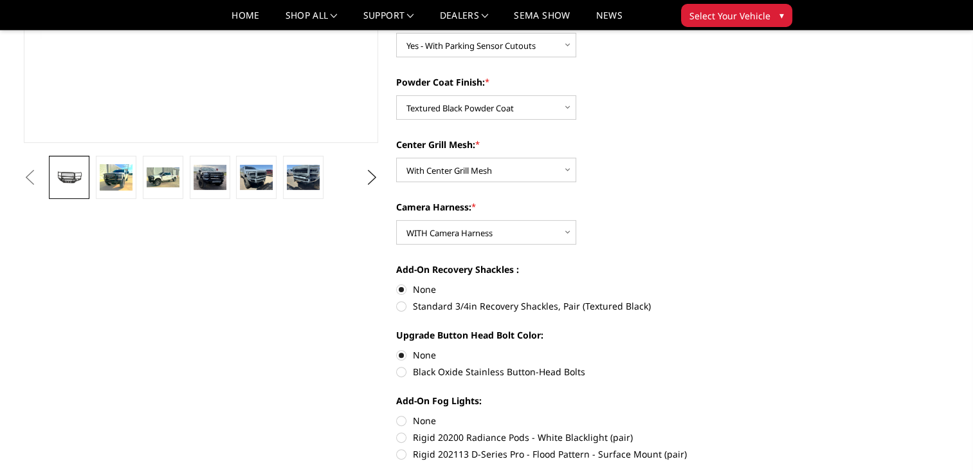
scroll to position [386, 0]
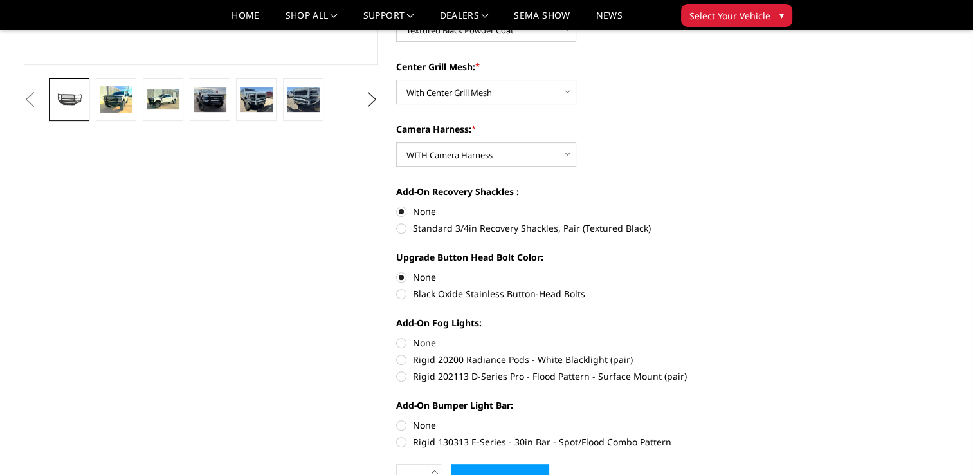
click at [398, 361] on label "Rigid 20200 Radiance Pods - White Blacklight (pair)" at bounding box center [573, 359] width 355 height 14
click at [751, 336] on input "Rigid 20200 Radiance Pods - White Blacklight (pair)" at bounding box center [751, 336] width 1 height 1
radio input "true"
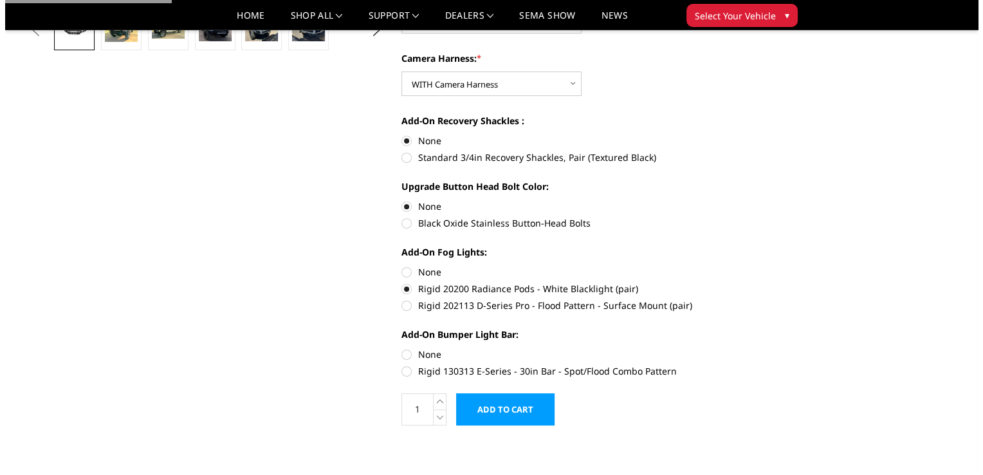
scroll to position [579, 0]
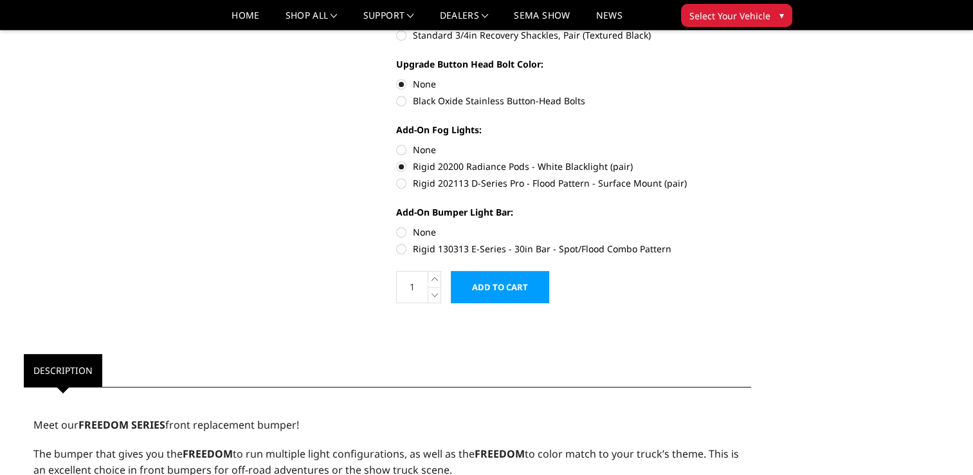
click at [514, 287] on input "Add to Cart" at bounding box center [500, 287] width 98 height 32
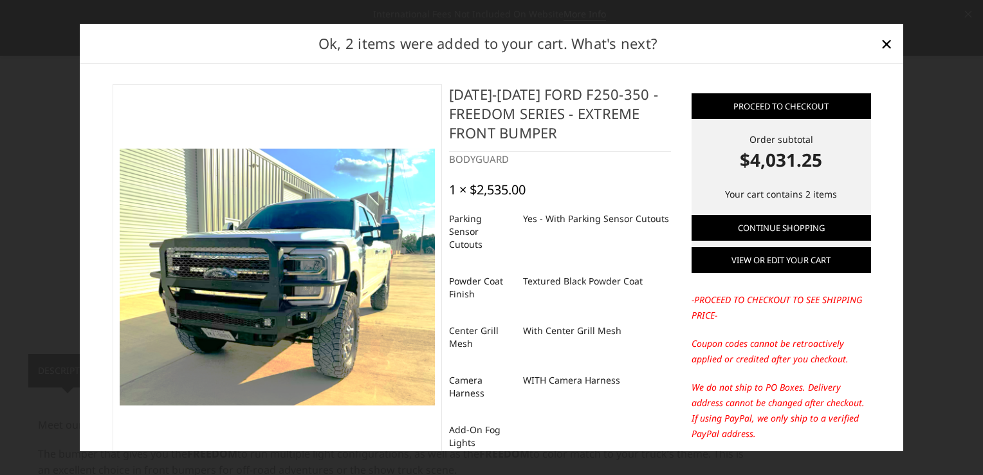
click at [755, 258] on link "View or edit your cart" at bounding box center [780, 260] width 179 height 26
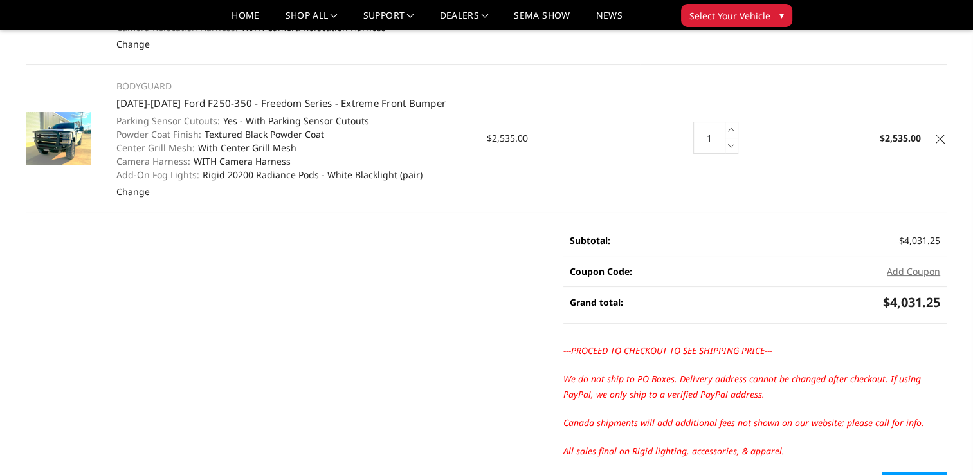
scroll to position [322, 0]
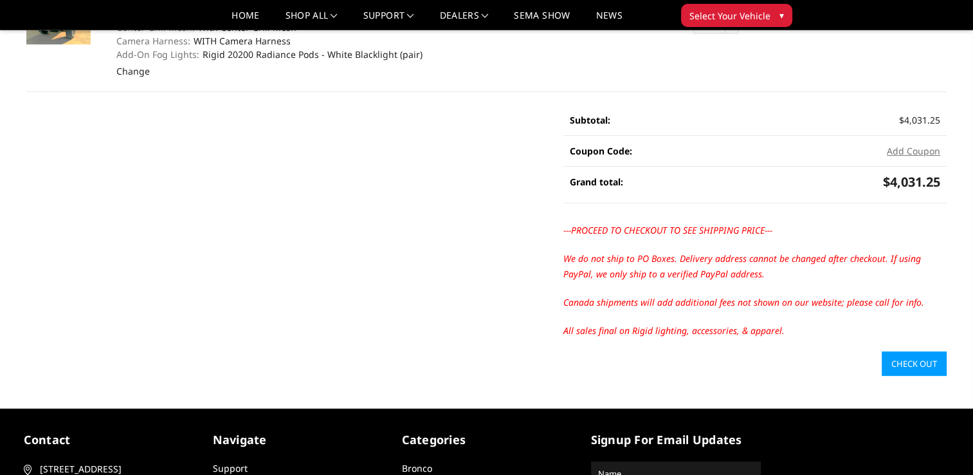
click at [908, 364] on link "Check out" at bounding box center [914, 363] width 65 height 24
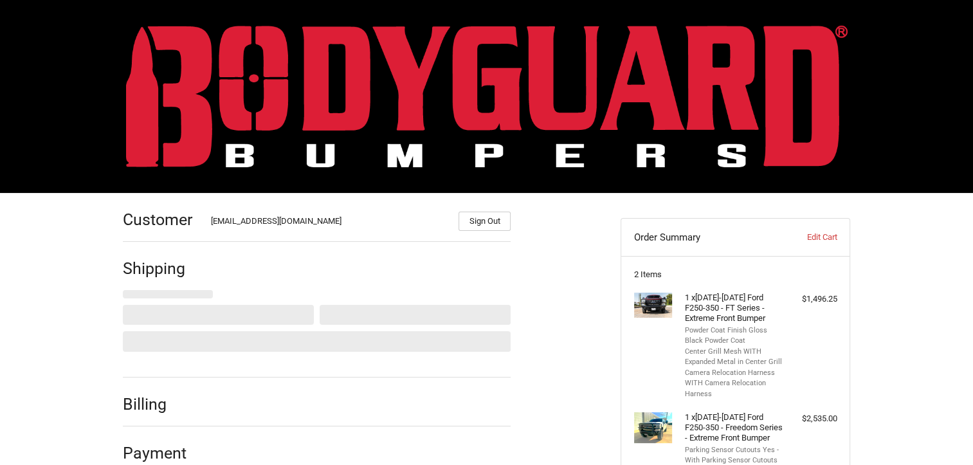
select select "US"
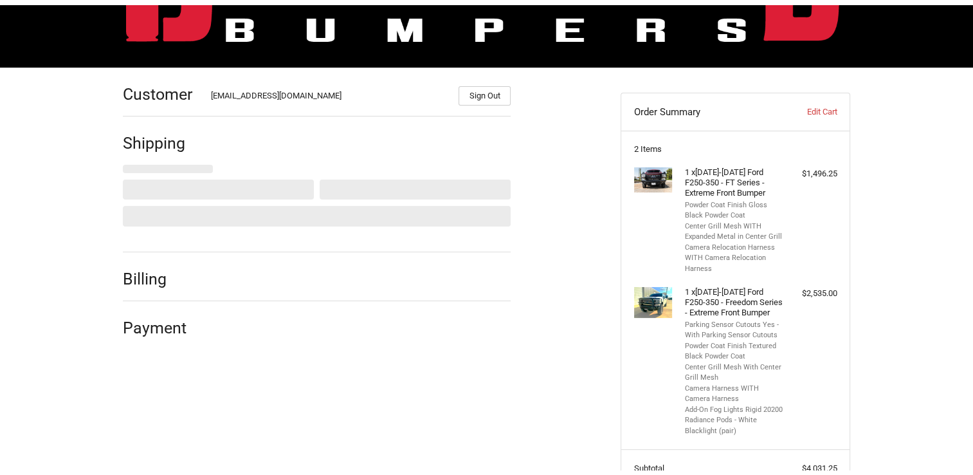
scroll to position [147, 0]
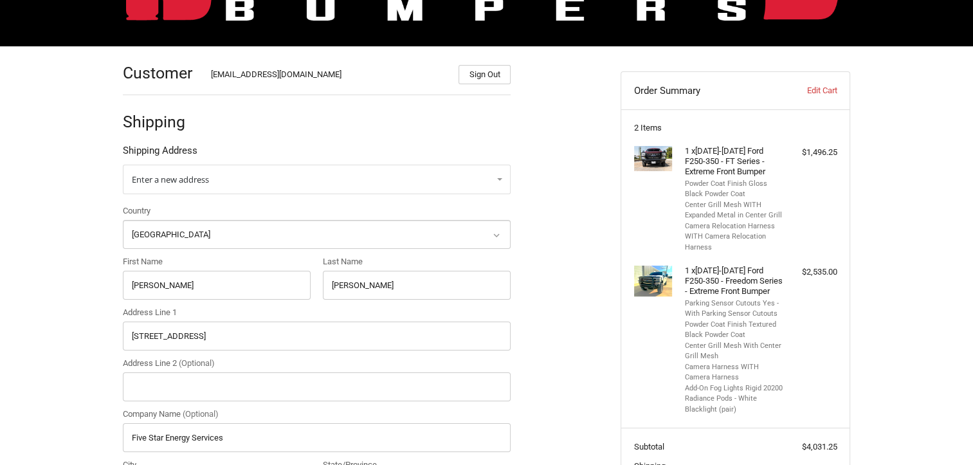
select select "WY"
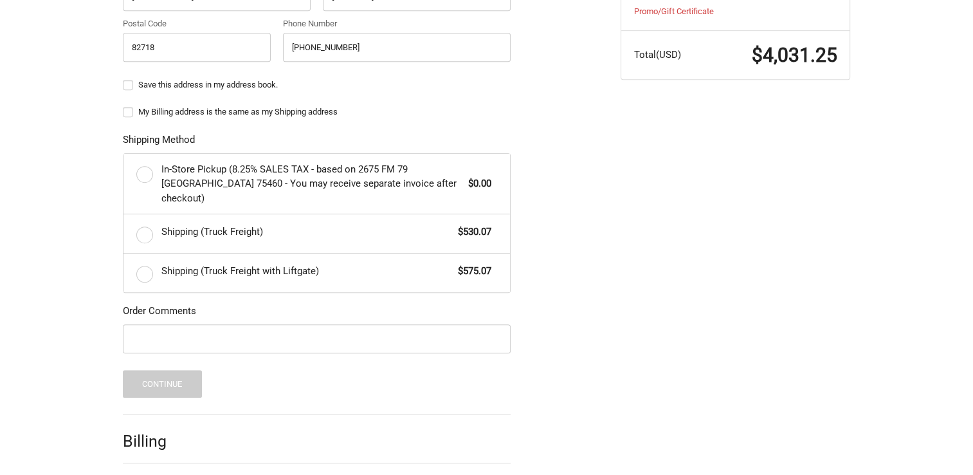
scroll to position [661, 0]
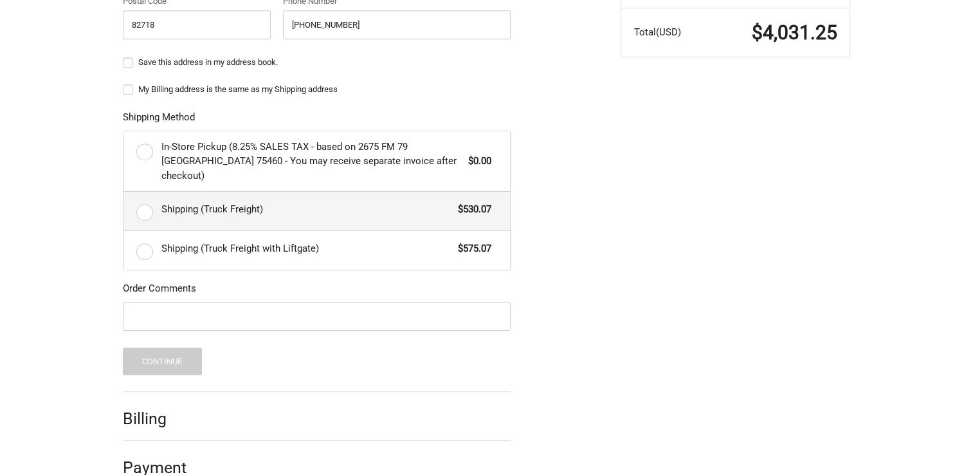
click at [141, 199] on label "Shipping (Truck Freight) $530.07" at bounding box center [316, 211] width 386 height 39
click at [124, 192] on input "Shipping (Truck Freight) $530.07" at bounding box center [123, 192] width 1 height 1
radio input "true"
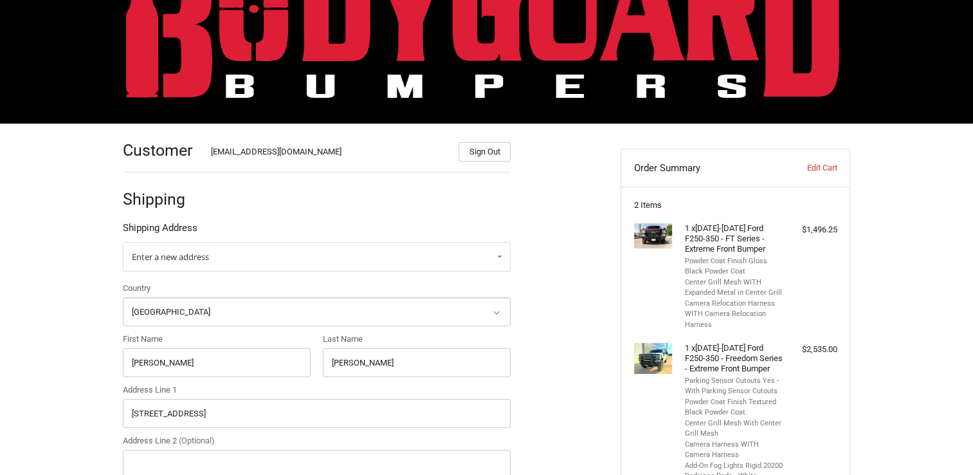
scroll to position [0, 0]
